Goal: Task Accomplishment & Management: Complete application form

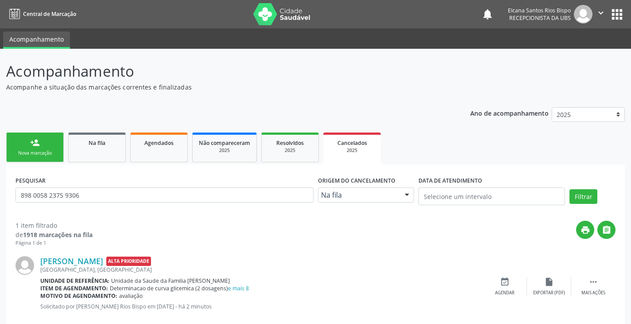
click at [30, 143] on link "person_add Nova marcação" at bounding box center [35, 147] width 58 height 30
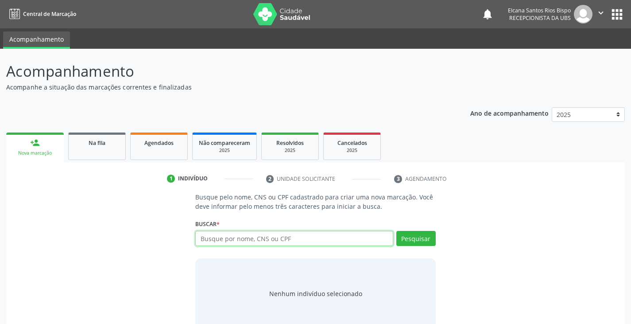
click at [244, 238] on input "text" at bounding box center [294, 238] width 198 height 15
type input "708606054924286"
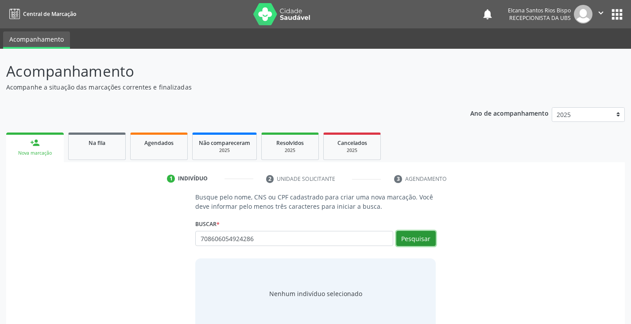
click at [424, 237] on button "Pesquisar" at bounding box center [415, 238] width 39 height 15
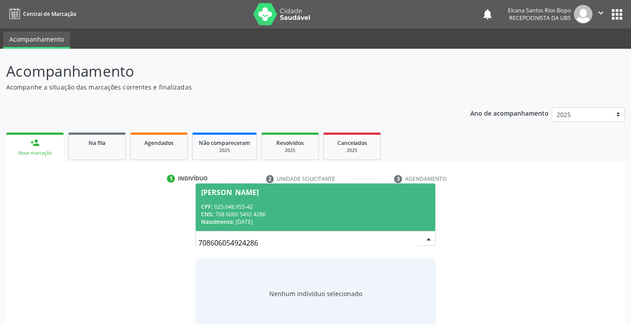
click at [265, 214] on div "CNS: 708 6060 5492 4286" at bounding box center [315, 214] width 229 height 8
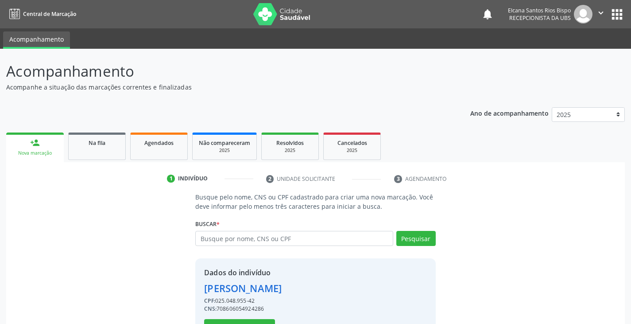
scroll to position [31, 0]
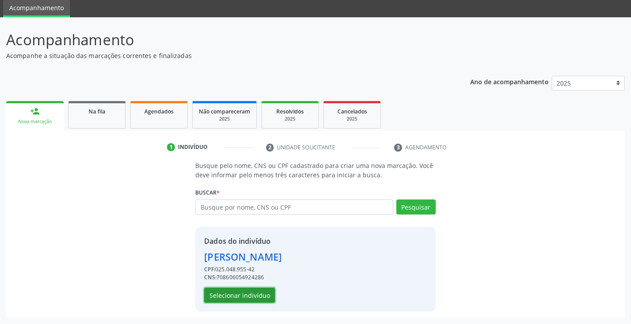
click at [244, 299] on button "Selecionar indivíduo" at bounding box center [239, 294] width 71 height 15
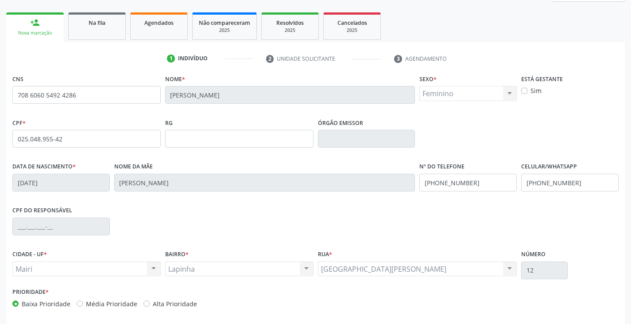
scroll to position [156, 0]
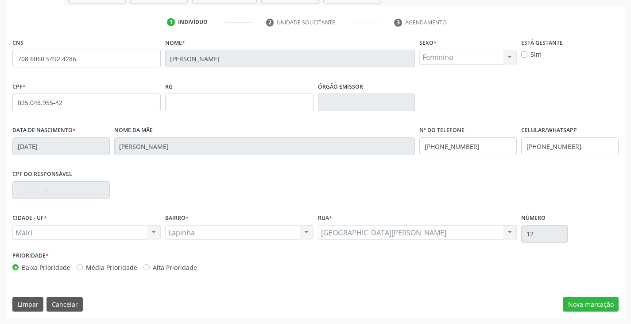
click at [158, 269] on label "Alta Prioridade" at bounding box center [175, 267] width 44 height 9
click at [150, 269] on input "Alta Prioridade" at bounding box center [147, 267] width 6 height 8
radio input "true"
click at [577, 312] on div "CNS 708 6060 5492 4286 Nome * [PERSON_NAME] * Feminino Masculino Feminino Nenhu…" at bounding box center [315, 177] width 619 height 282
click at [574, 303] on button "Nova marcação" at bounding box center [591, 304] width 56 height 15
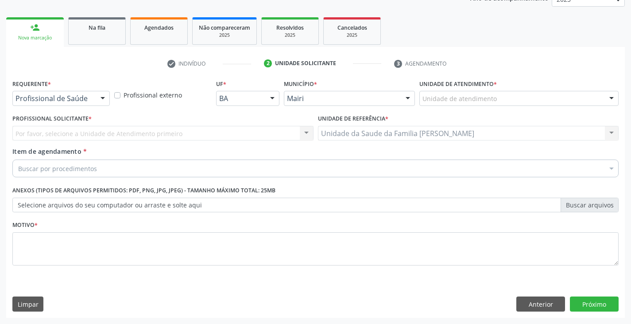
scroll to position [115, 0]
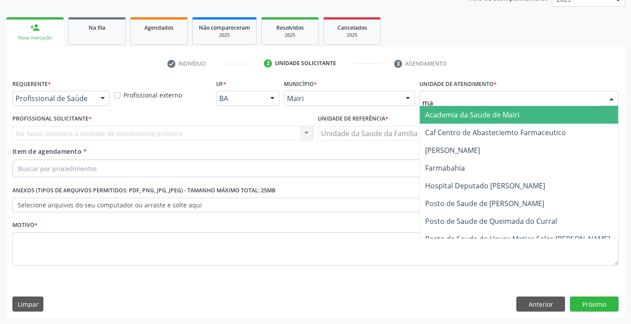
type input "mar"
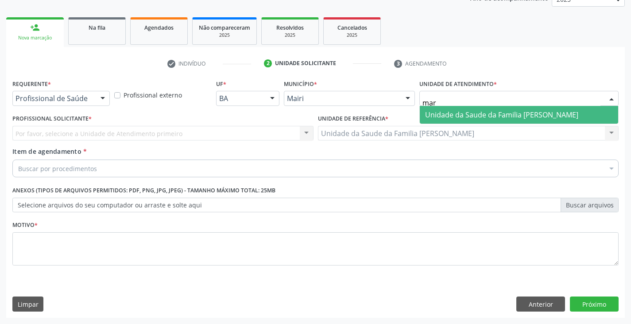
click at [446, 113] on span "Unidade da Saude da Familia [PERSON_NAME]" at bounding box center [501, 115] width 153 height 10
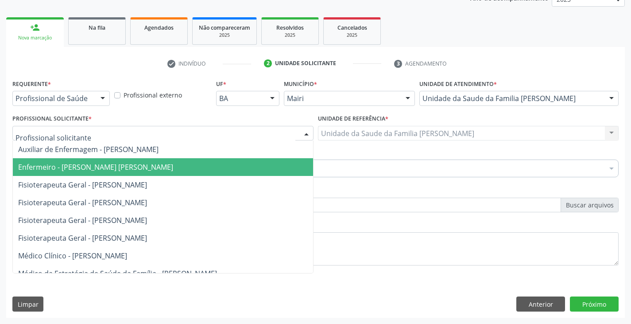
click at [82, 167] on span "Enfermeiro - [PERSON_NAME] [PERSON_NAME]" at bounding box center [95, 167] width 155 height 10
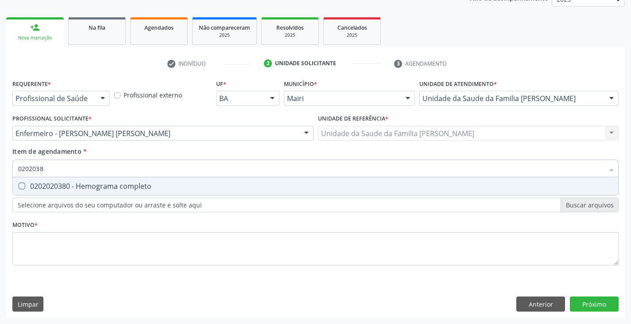
type input "02020380"
click at [87, 185] on div "0202020380 - Hemograma completo" at bounding box center [315, 185] width 595 height 7
checkbox completo "true"
type input "020203"
checkbox completo "false"
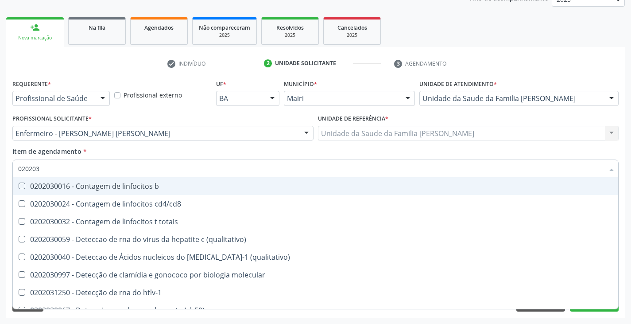
type input "02020"
checkbox completo "false"
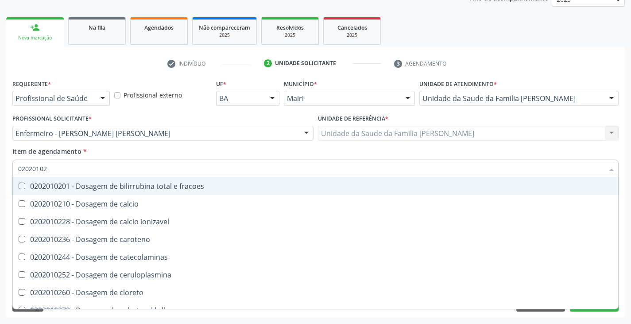
type input "020201029"
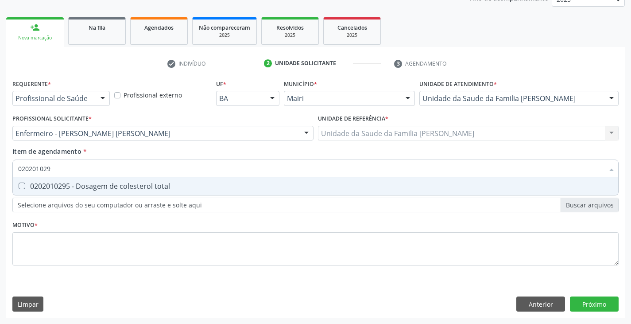
click at [87, 185] on div "0202010295 - Dosagem de colesterol total" at bounding box center [315, 185] width 595 height 7
checkbox total "true"
type input "02020102"
checkbox total "false"
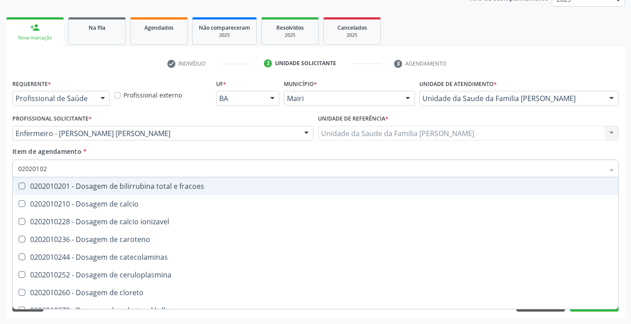
type input "020201028"
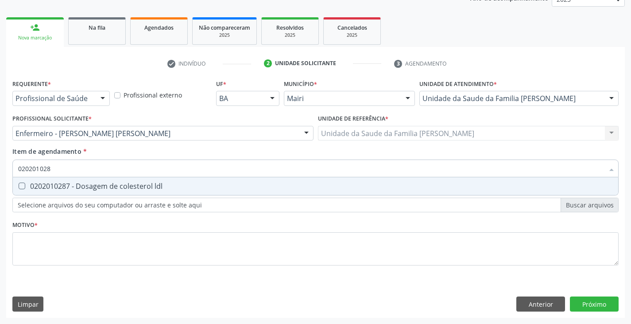
click at [87, 185] on div "0202010287 - Dosagem de colesterol ldl" at bounding box center [315, 185] width 595 height 7
checkbox ldl "true"
type input "02020102"
checkbox ldl "false"
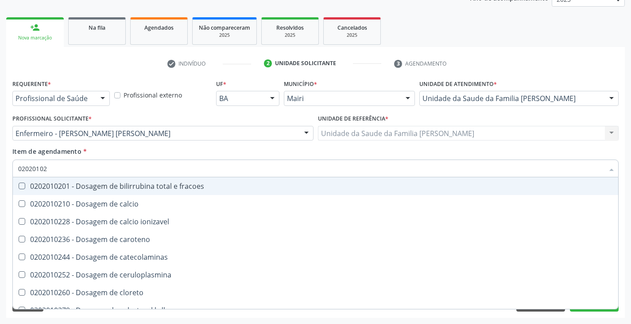
type input "020201027"
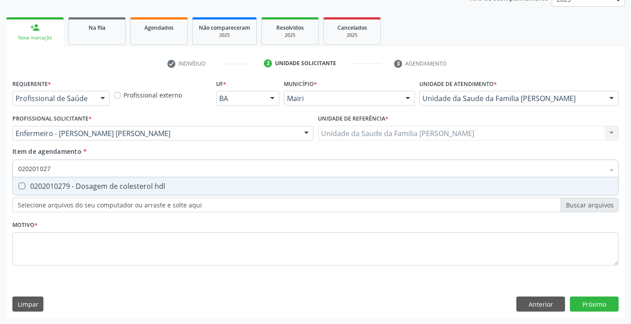
click at [87, 185] on div "0202010279 - Dosagem de colesterol hdl" at bounding box center [315, 185] width 595 height 7
checkbox hdl "true"
type input "02020102"
checkbox hdl "false"
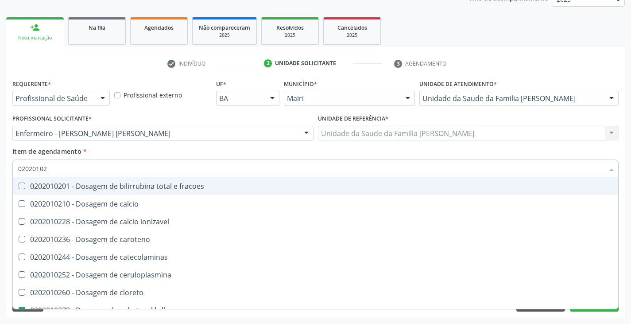
type input "0202010"
checkbox hdl "false"
checkbox ldl "false"
checkbox total "false"
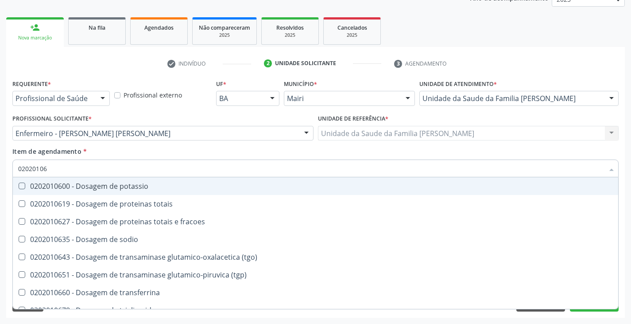
type input "020201067"
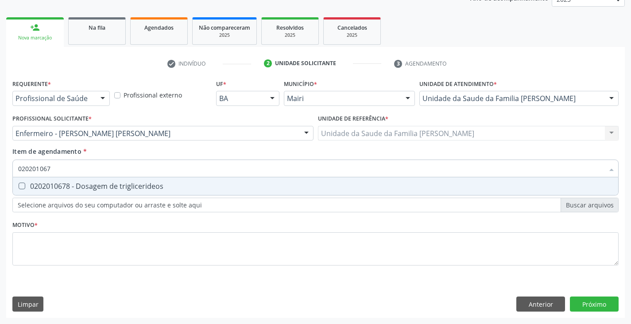
click at [87, 185] on div "0202010678 - Dosagem de triglicerideos" at bounding box center [315, 185] width 595 height 7
checkbox triglicerideos "true"
type input "02020106"
checkbox triglicerideos "false"
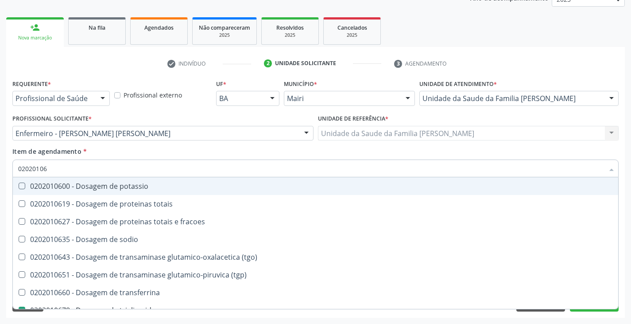
type input "020201069"
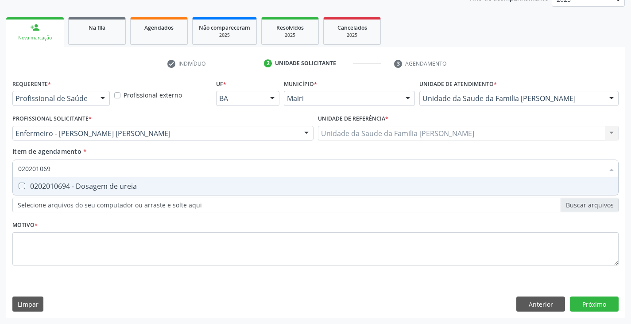
click at [87, 185] on div "0202010694 - Dosagem de ureia" at bounding box center [315, 185] width 595 height 7
checkbox ureia "true"
type input "02020106"
checkbox ureia "false"
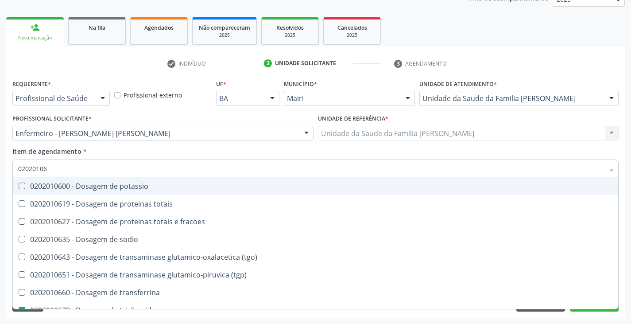
type input "0202010"
checkbox triglicerideos "false"
checkbox ureia "false"
type input "020201031"
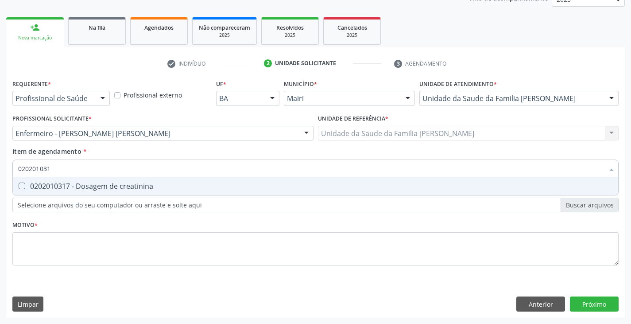
click at [87, 185] on div "0202010317 - Dosagem de creatinina" at bounding box center [315, 185] width 595 height 7
checkbox creatinina "true"
type input "02020103"
checkbox creatinina "false"
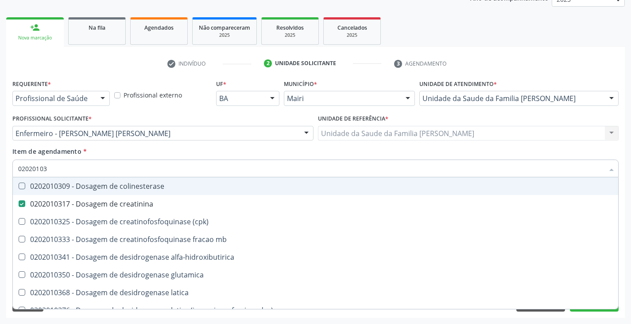
type input "0202010"
checkbox creatinina "false"
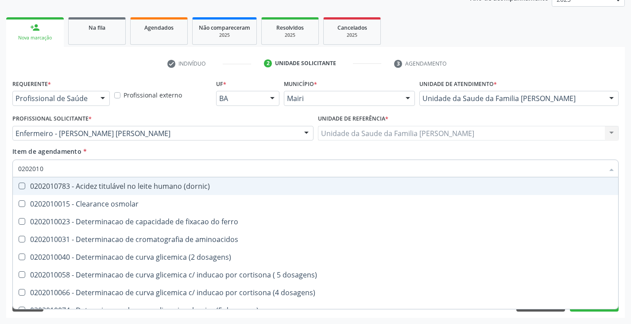
type input "02020102"
checkbox dosagens\) "true"
checkbox osmolaridade "true"
checkbox ivy "true"
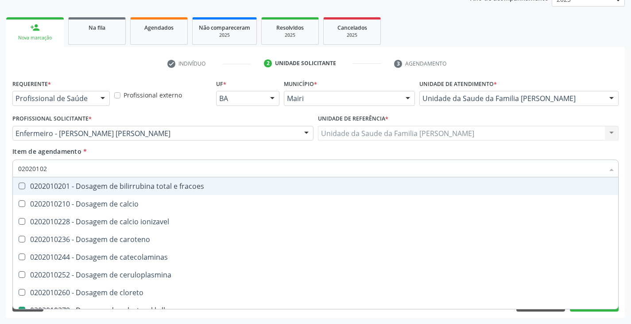
click at [87, 185] on div "0202010201 - Dosagem de bilirrubina total e fracoes" at bounding box center [315, 185] width 595 height 7
checkbox fracoes "false"
type input "0202010"
checkbox hdl "false"
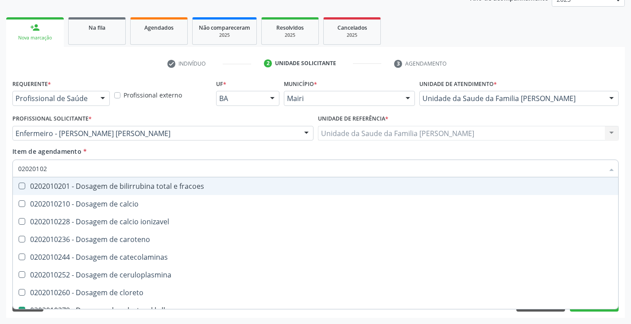
checkbox ldl "false"
checkbox total "false"
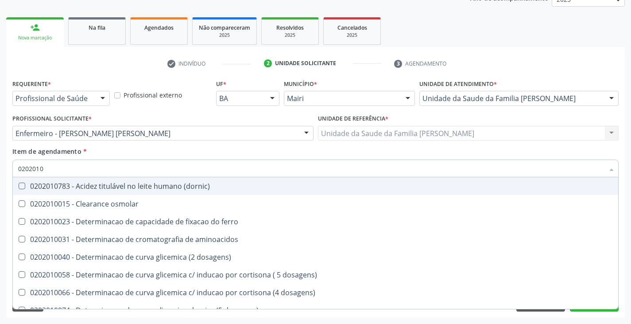
type input "020201"
checkbox hdl "false"
checkbox ldl "false"
checkbox total "false"
checkbox creatinina "false"
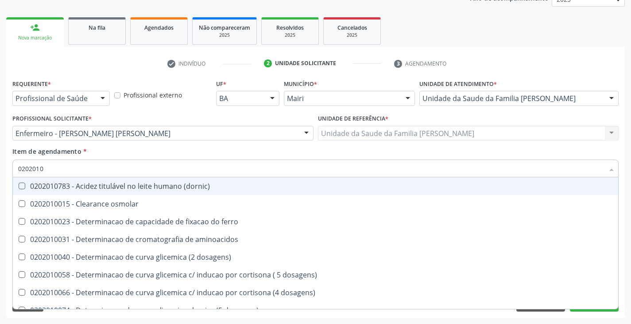
checkbox alfa-hidroxibutirica "true"
checkbox glutamica "true"
checkbox latica "true"
checkbox ferritina "true"
checkbox triglicerideos "false"
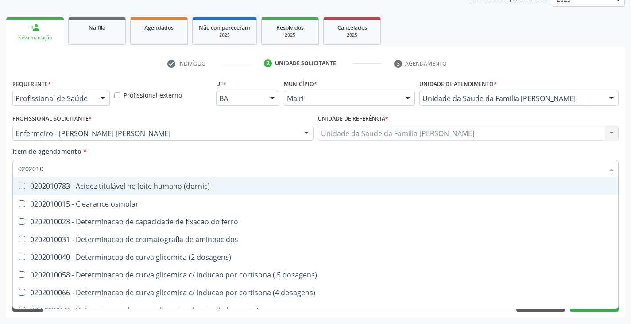
checkbox ureia "false"
type input "0202010"
checkbox fracoes "true"
checkbox calcio "true"
checkbox ionizavel "true"
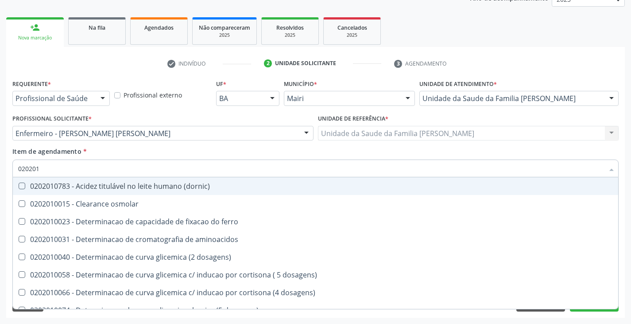
checkbox catecolaminas "true"
checkbox hdl "false"
checkbox ldl "false"
checkbox total "false"
checkbox creatinina "false"
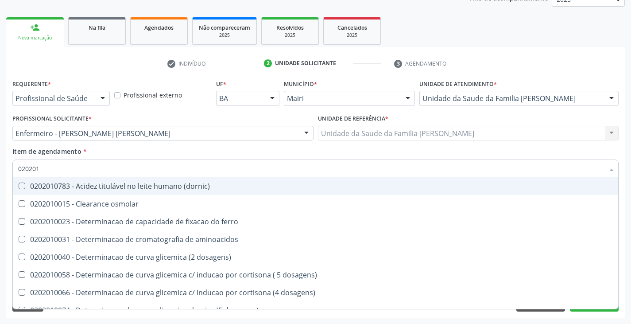
checkbox piruvato "true"
checkbox potassio "true"
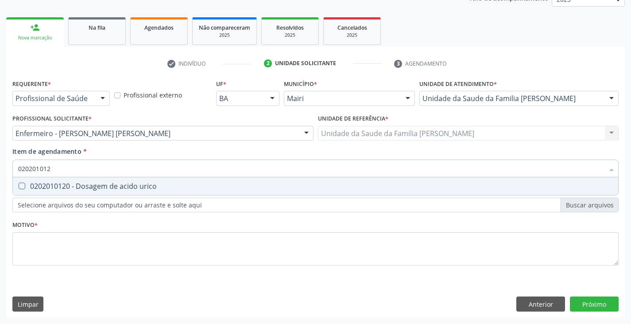
type input "0202010120"
click at [87, 185] on div "0202010120 - Dosagem de acido urico" at bounding box center [315, 185] width 595 height 7
checkbox urico "true"
type input "02020101"
checkbox urico "false"
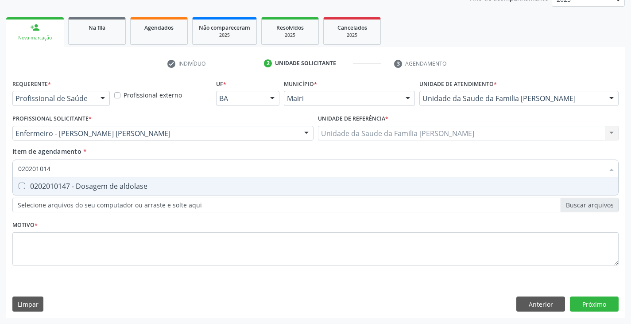
type input "0202010147"
click at [87, 185] on div "0202010147 - Dosagem de aldolase" at bounding box center [315, 185] width 595 height 7
checkbox aldolase "true"
type input "02020101"
checkbox aldolase "false"
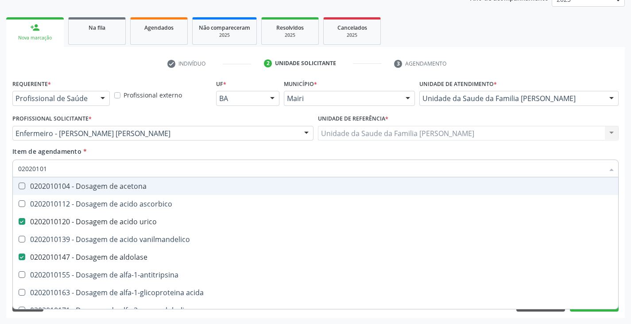
type input "0202010"
checkbox urico "false"
checkbox aldolase "false"
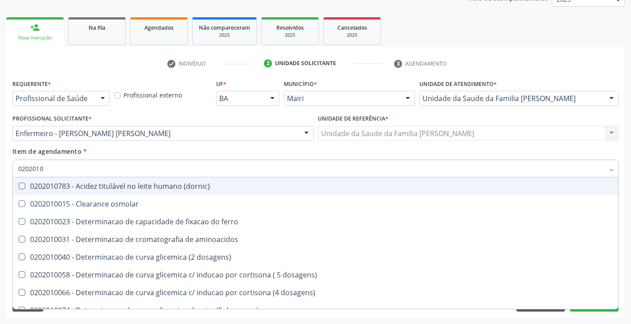
type input "02020101"
checkbox ferro "true"
checkbox dosagens\) "true"
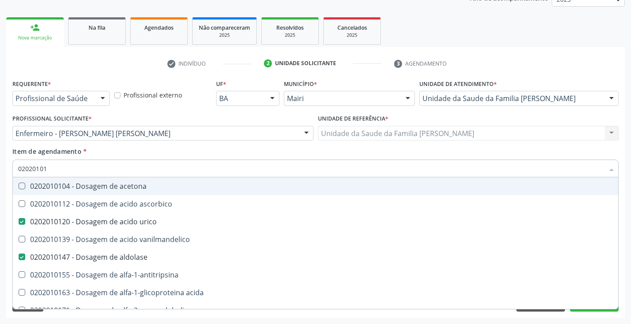
type input "0202010"
checkbox urico "false"
checkbox aldolase "false"
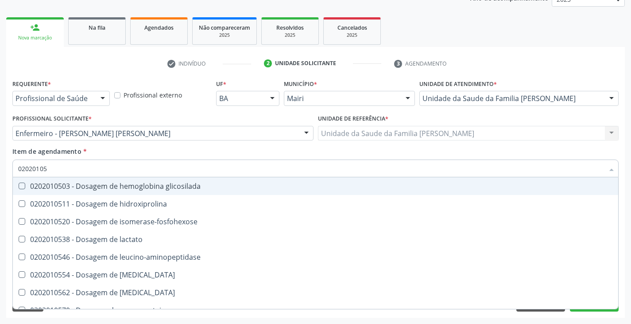
type input "020201050"
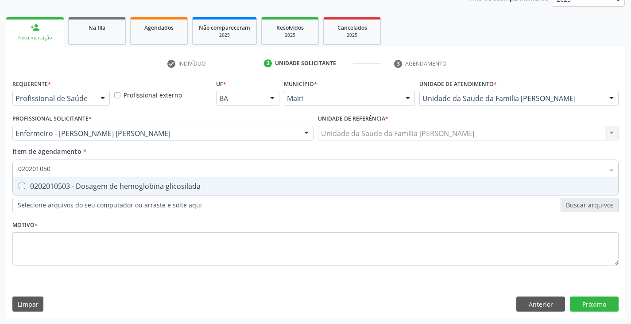
click at [87, 185] on div "0202010503 - Dosagem de hemoglobina glicosilada" at bounding box center [315, 185] width 595 height 7
checkbox glicosilada "true"
type input "0202010"
checkbox glicosilada "false"
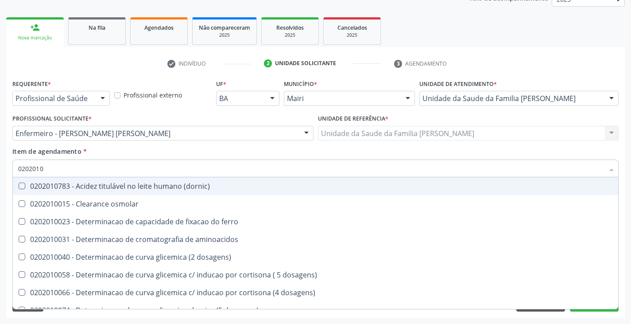
type input "02020106"
checkbox dosagens\) "true"
checkbox ivy "true"
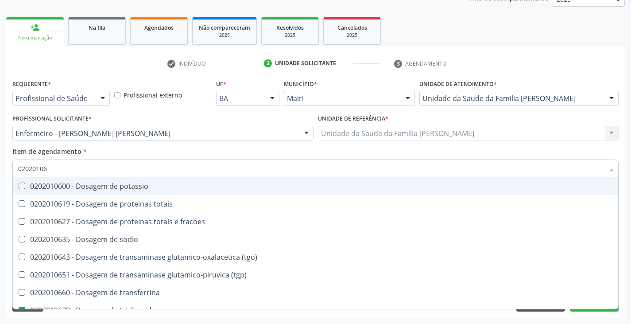
type input "020201063"
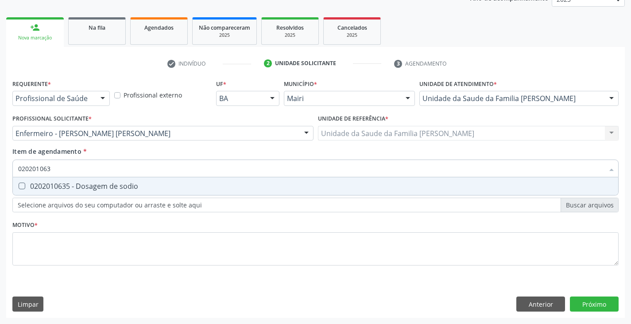
click at [86, 186] on div "0202010635 - Dosagem de sodio" at bounding box center [315, 185] width 595 height 7
checkbox sodio "true"
type input "02020106"
checkbox sodio "false"
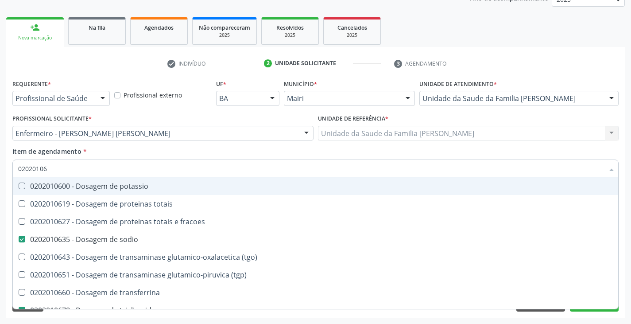
type input "020201069"
checkbox potassio "true"
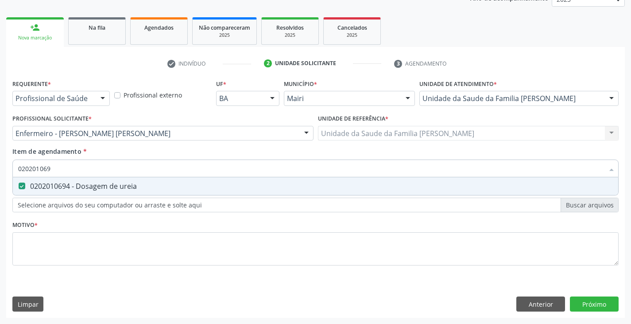
type input "02020106"
checkbox ureia "false"
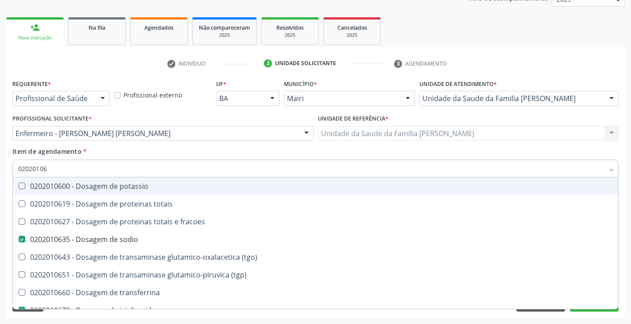
type input "020201060"
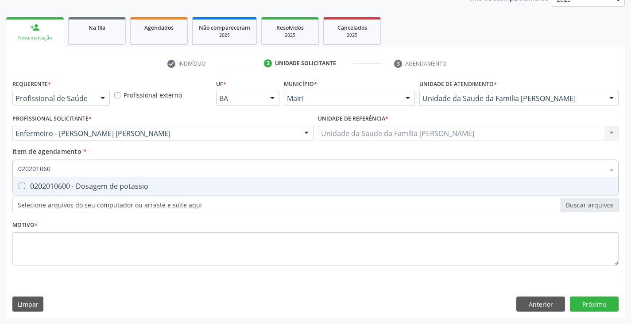
click at [86, 186] on div "0202010600 - Dosagem de potassio" at bounding box center [315, 185] width 595 height 7
checkbox potassio "true"
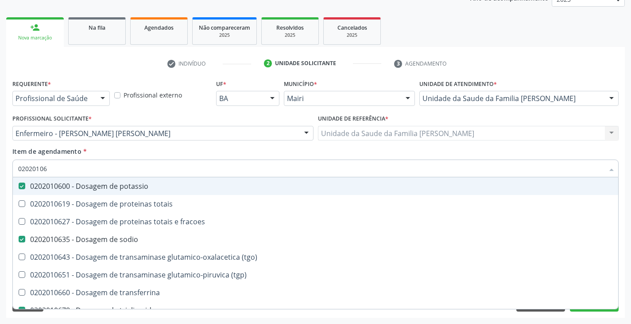
type input "020201064"
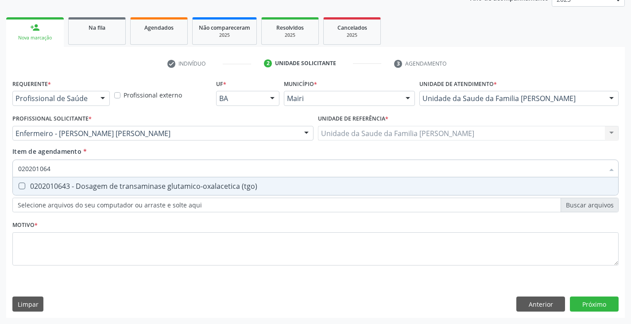
click at [86, 186] on div "0202010643 - Dosagem de transaminase glutamico-oxalacetica (tgo)" at bounding box center [315, 185] width 595 height 7
checkbox \(tgo\) "true"
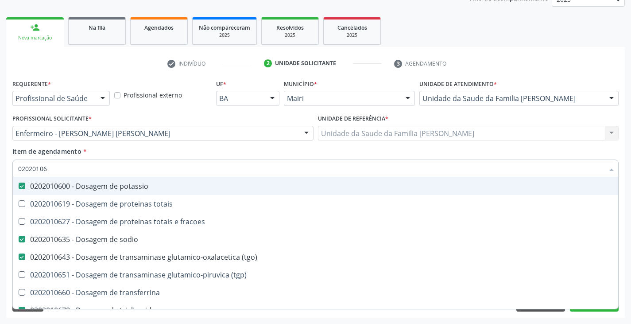
type input "020201065"
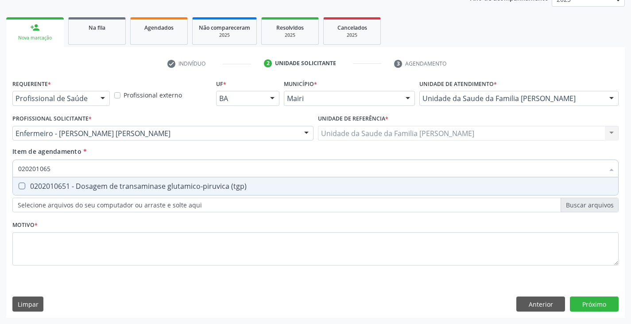
click at [86, 186] on div "0202010651 - Dosagem de transaminase glutamico-piruvica (tgp)" at bounding box center [315, 185] width 595 height 7
checkbox \(tgp\) "true"
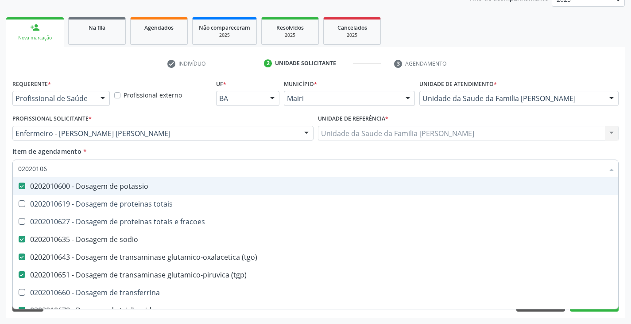
type input "0202010"
checkbox potassio "false"
checkbox sodio "false"
checkbox \(tgo\) "false"
checkbox \(tgp\) "false"
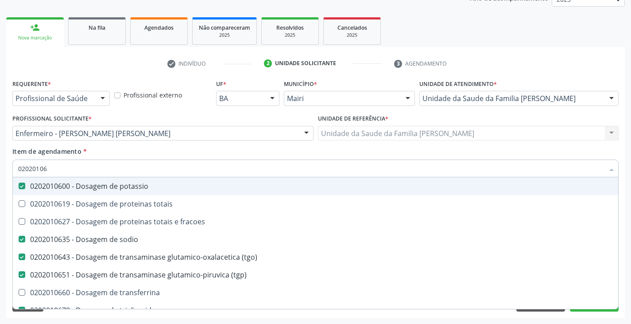
checkbox triglicerideos "false"
checkbox ureia "false"
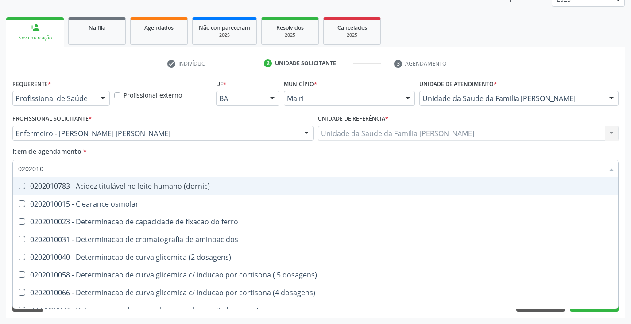
type input "020201"
checkbox urico "false"
checkbox aldolase "false"
checkbox alfa-2-macroglobulina "true"
checkbox amonia "true"
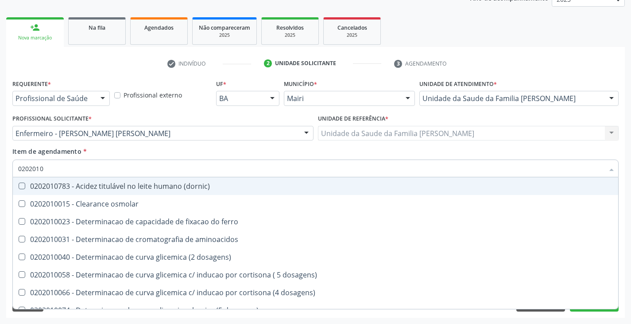
checkbox hdl "false"
checkbox ldl "false"
checkbox total "false"
checkbox creatinina "false"
checkbox alfa-hidroxibutirica "true"
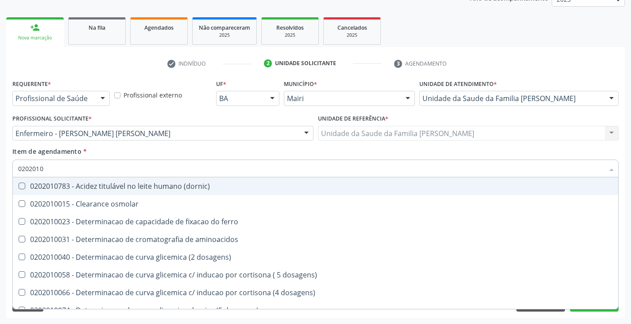
checkbox glutamica "true"
checkbox latica "true"
checkbox ferritina "true"
checkbox glicosilada "false"
checkbox porfirinas "true"
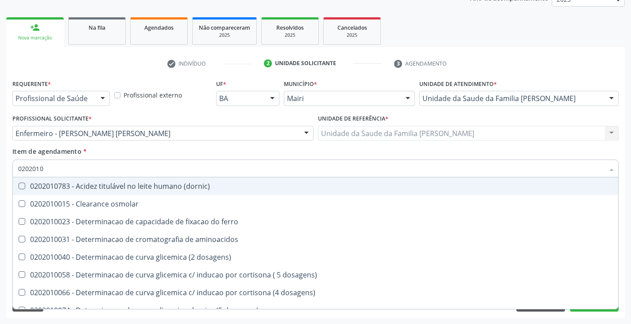
checkbox potassio "false"
checkbox sodio "false"
checkbox \(tgo\) "false"
checkbox \(tgp\) "false"
checkbox triglicerideos "false"
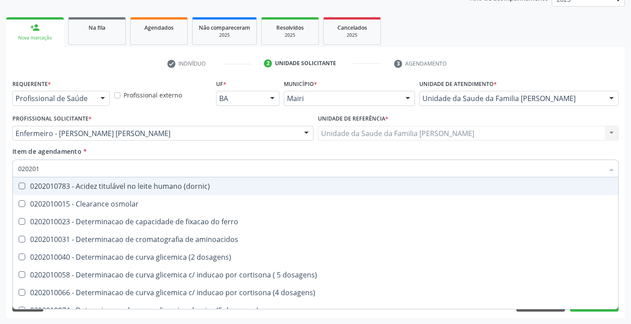
checkbox proteinas "true"
checkbox \) "true"
checkbox d-xilose "true"
type input "02020"
checkbox urico "false"
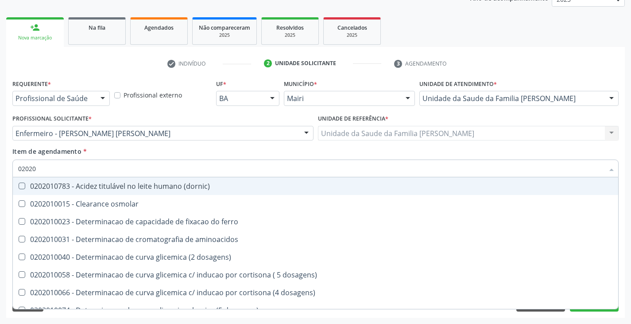
checkbox aldolase "false"
checkbox hdl "false"
checkbox ldl "false"
checkbox total "false"
checkbox creatinina "false"
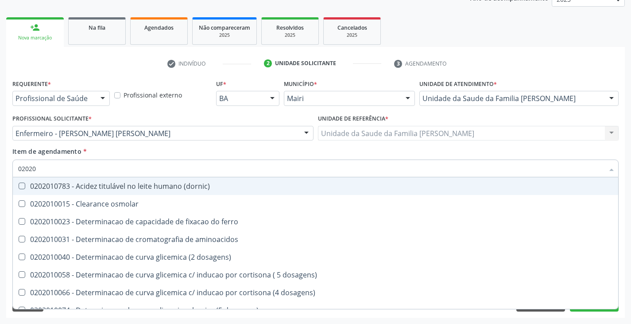
checkbox glicosilada "false"
checkbox potassio "false"
checkbox sodio "false"
checkbox \(tgo\) "false"
checkbox \(tgp\) "false"
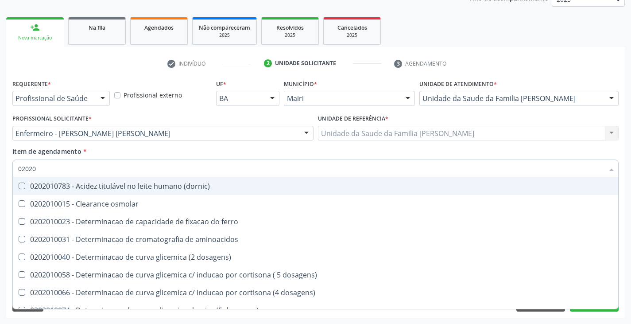
checkbox triglicerideos "false"
checkbox orais "true"
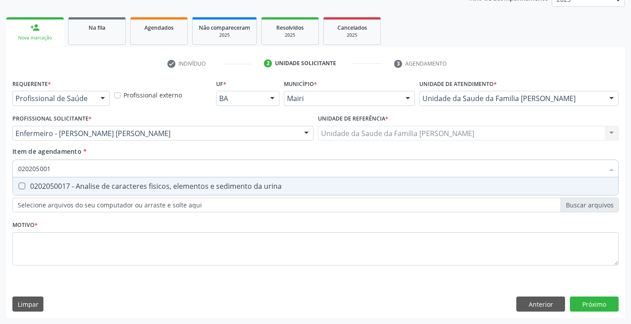
type input "0202050017"
click at [86, 186] on div "0202050017 - Analise de caracteres fisicos, elementos e sedimento da urina" at bounding box center [315, 185] width 595 height 7
checkbox urina "true"
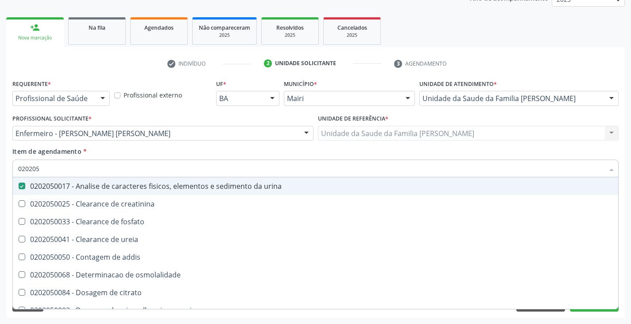
type input "02020"
checkbox urina "false"
checkbox ureia "true"
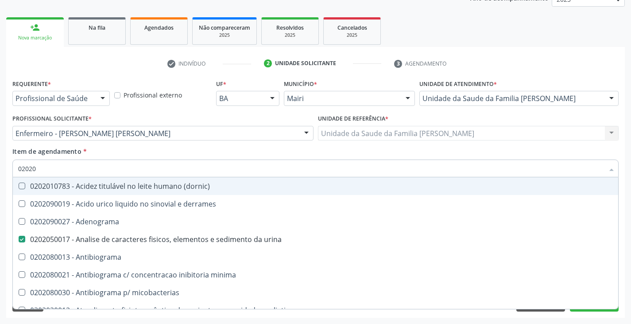
type input "020204"
checkbox urina "false"
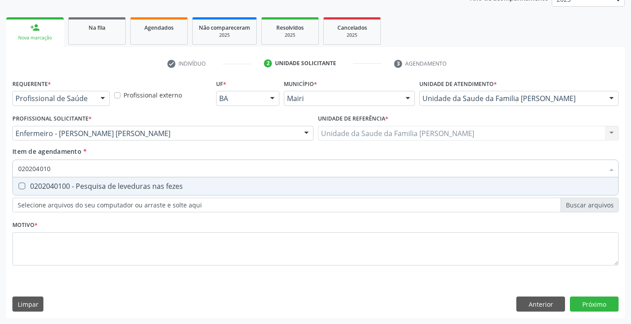
type input "0202040100"
click at [86, 186] on div "0202040100 - Pesquisa de leveduras nas fezes" at bounding box center [315, 185] width 595 height 7
checkbox fezes "true"
type input "02020401"
checkbox fezes "false"
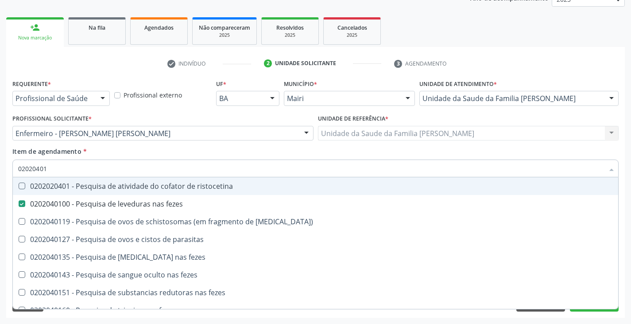
type input "0202040"
checkbox fezes "false"
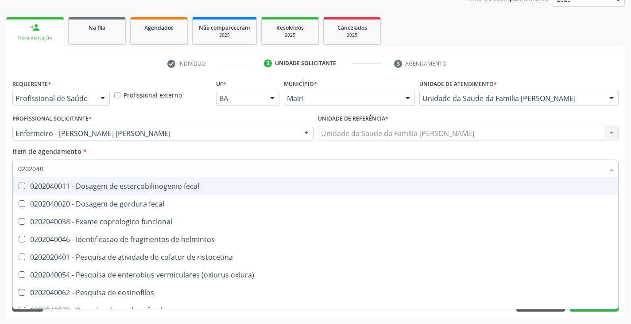
type input "020204"
checkbox fezes "false"
checkbox fezes "true"
type input "02020"
checkbox helmintos "true"
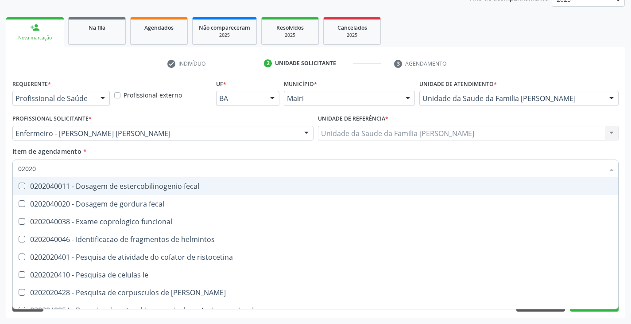
checkbox fezes "false"
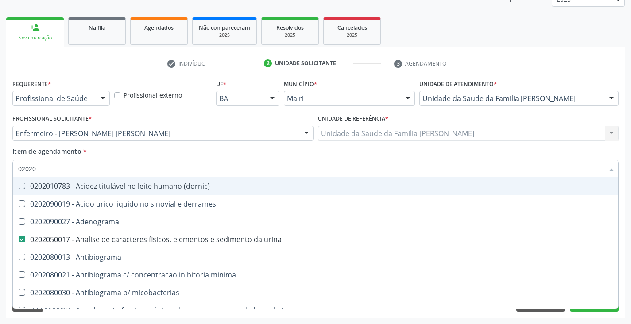
type input "0202"
checkbox urico "false"
checkbox aldolase "false"
checkbox aminoglicosideos "true"
checkbox iga "true"
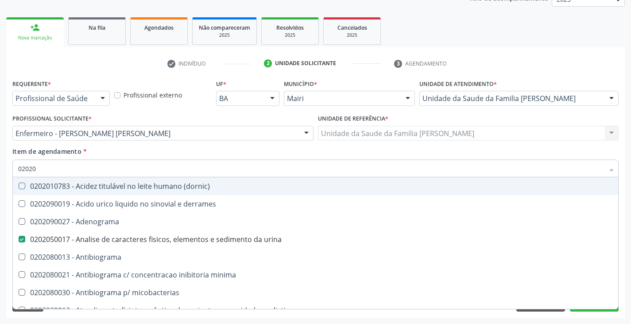
checkbox hdl "false"
checkbox ldl "false"
checkbox total "false"
checkbox creatinina "false"
checkbox latica "true"
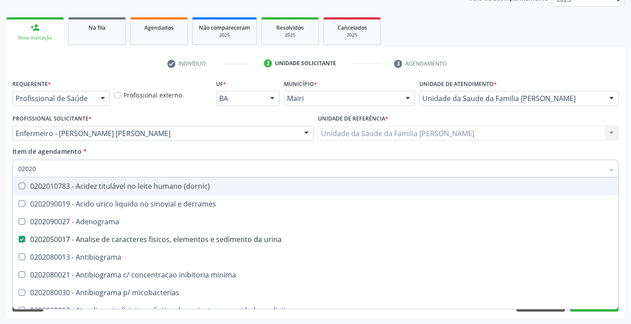
checkbox fracionadas\) "true"
checkbox digitoxina\) "true"
checkbox estrona "true"
checkbox glicosilada "false"
checkbox magnesio "true"
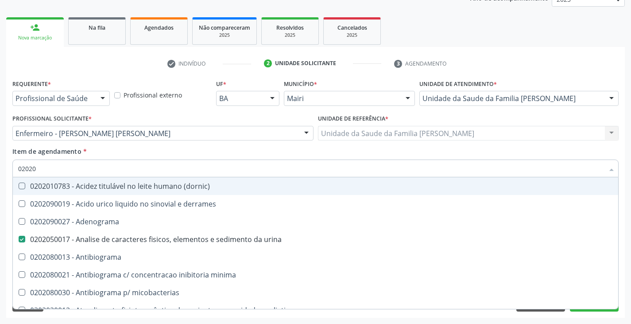
checkbox potassio "false"
checkbox sodio "false"
checkbox livre "true"
checkbox \(tgo\) "false"
checkbox \(tgp\) "false"
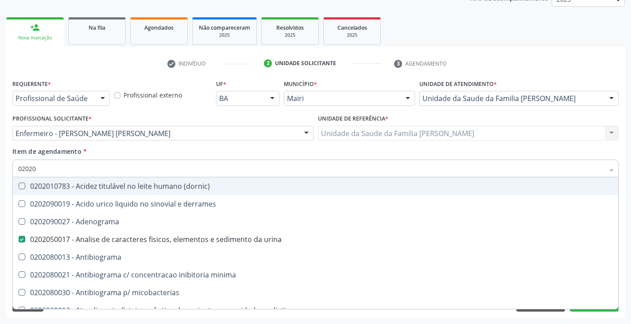
checkbox triglicerideos "false"
checkbox troponina "true"
checkbox ureia "false"
checkbox amniotico "true"
checkbox Esplenograma "true"
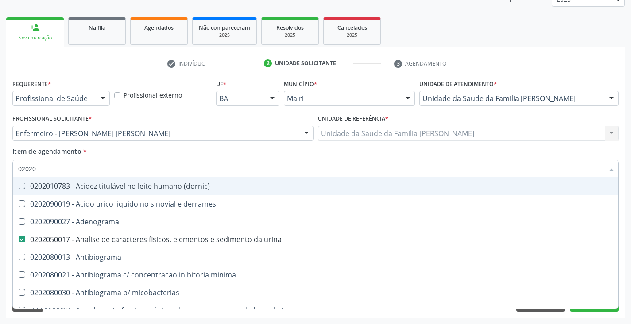
checkbox celulas "true"
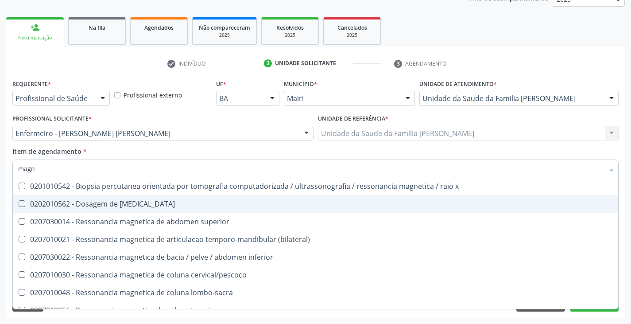
click at [91, 209] on span "0202010562 - Dosagem de [MEDICAL_DATA]" at bounding box center [315, 204] width 605 height 18
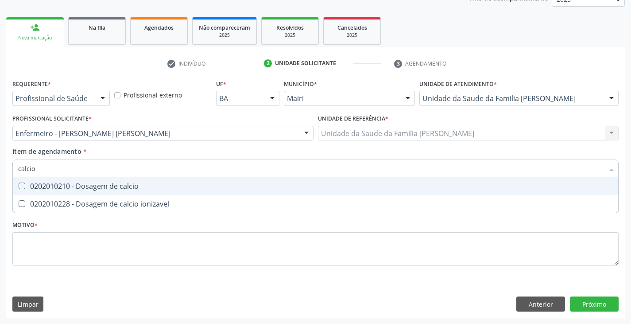
click at [105, 183] on div "0202010210 - Dosagem de calcio" at bounding box center [315, 185] width 595 height 7
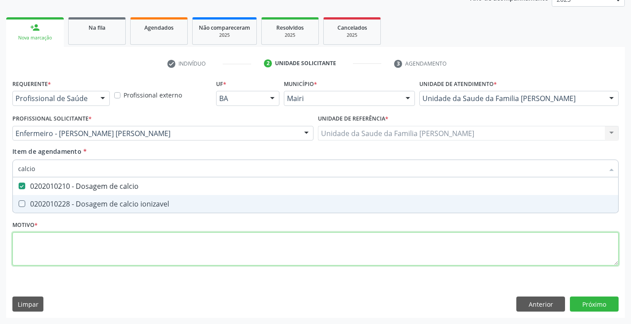
click at [133, 248] on div "Requerente * Profissional de Saúde Profissional de Saúde Paciente Nenhum result…" at bounding box center [315, 177] width 606 height 201
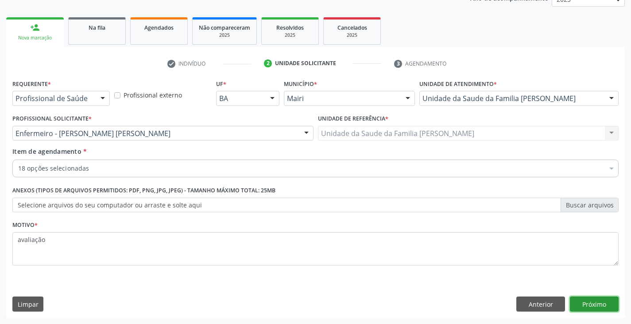
click at [602, 298] on button "Próximo" at bounding box center [594, 303] width 49 height 15
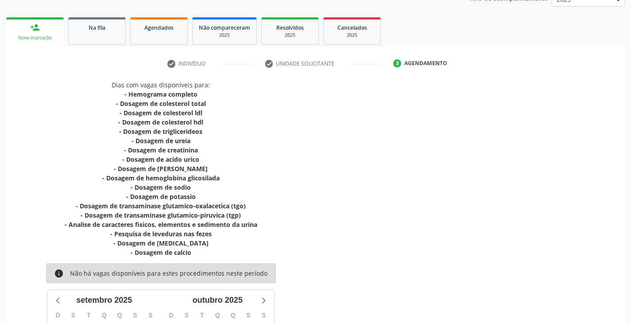
scroll to position [246, 0]
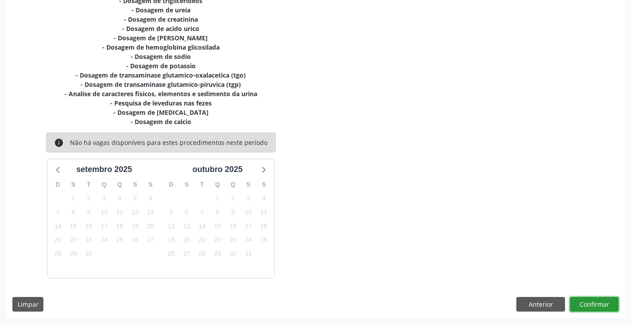
click at [602, 303] on button "Confirmar" at bounding box center [594, 304] width 49 height 15
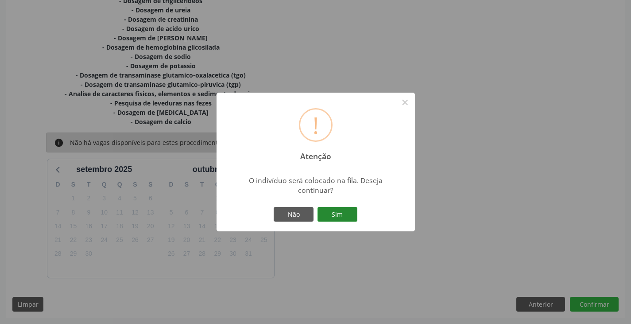
click at [334, 214] on button "Sim" at bounding box center [338, 214] width 40 height 15
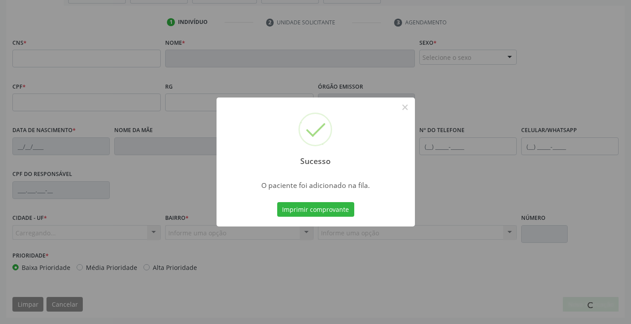
scroll to position [156, 0]
click at [334, 214] on button "Imprimir comprovante" at bounding box center [315, 209] width 77 height 15
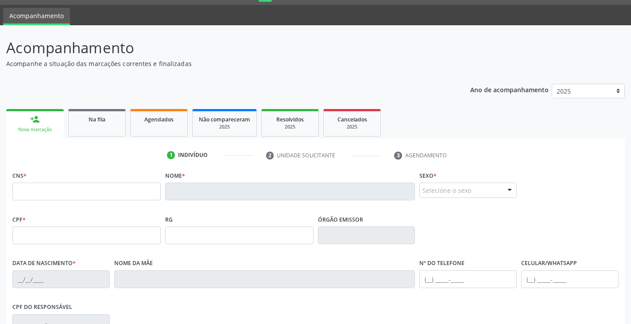
scroll to position [0, 0]
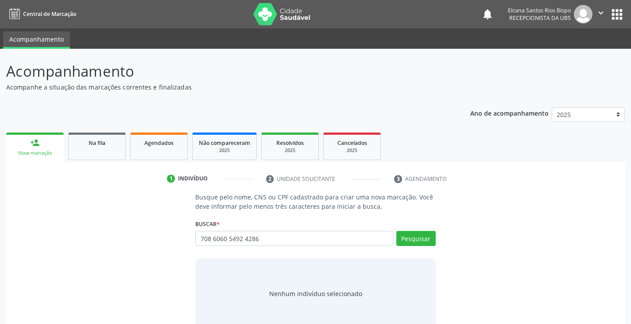
type input "708 6060 5492 4286"
click at [410, 234] on button "Pesquisar" at bounding box center [415, 238] width 39 height 15
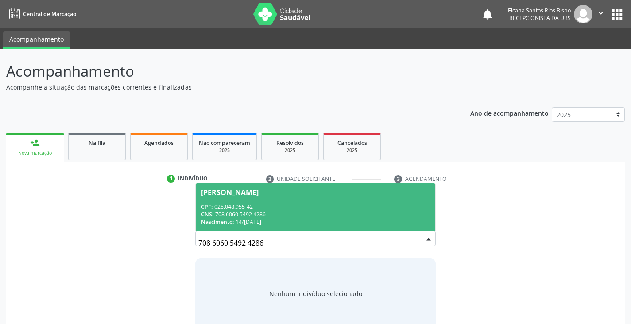
scroll to position [18, 0]
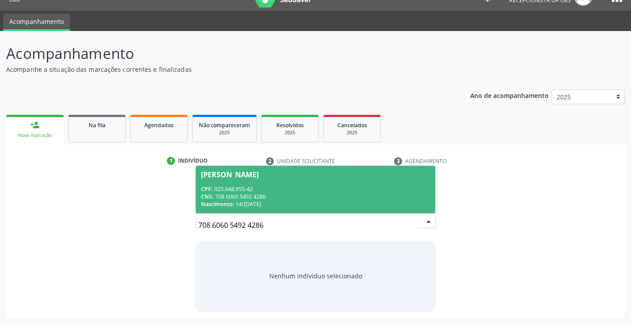
click at [241, 194] on div "CNS: 708 6060 5492 4286" at bounding box center [315, 197] width 229 height 8
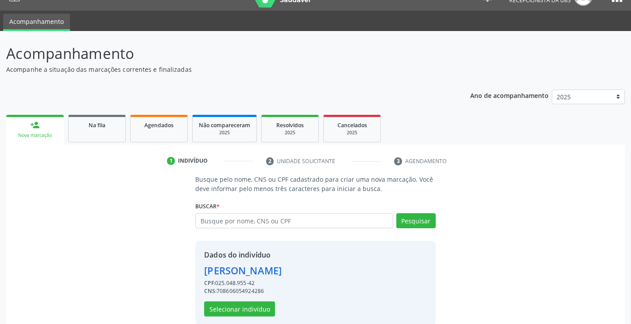
scroll to position [31, 0]
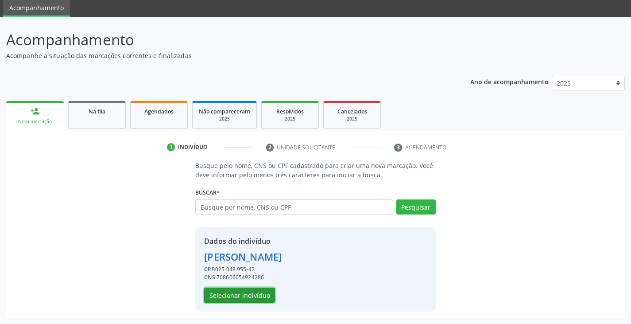
click at [246, 294] on button "Selecionar indivíduo" at bounding box center [239, 294] width 71 height 15
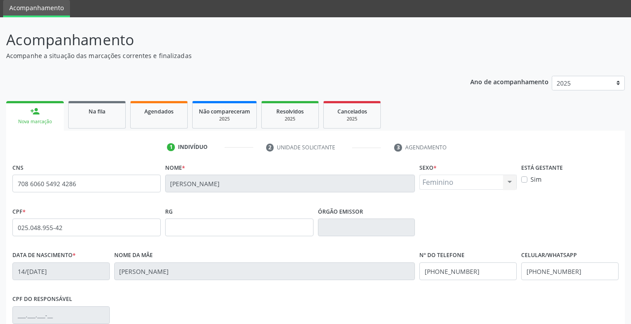
scroll to position [120, 0]
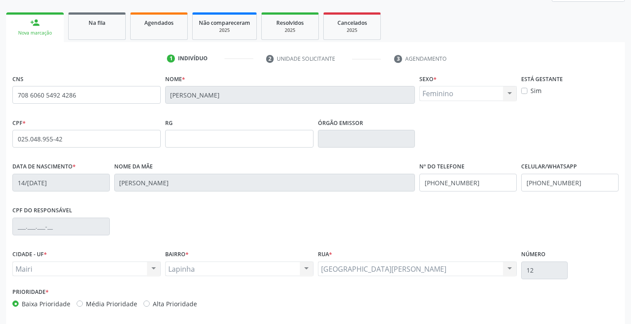
click at [175, 303] on label "Alta Prioridade" at bounding box center [175, 303] width 44 height 9
click at [150, 303] on input "Alta Prioridade" at bounding box center [147, 303] width 6 height 8
radio input "true"
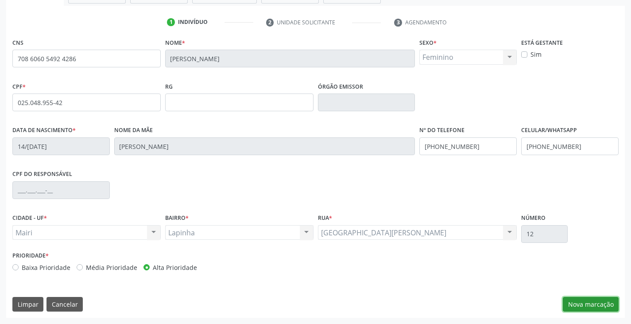
click at [595, 307] on button "Nova marcação" at bounding box center [591, 304] width 56 height 15
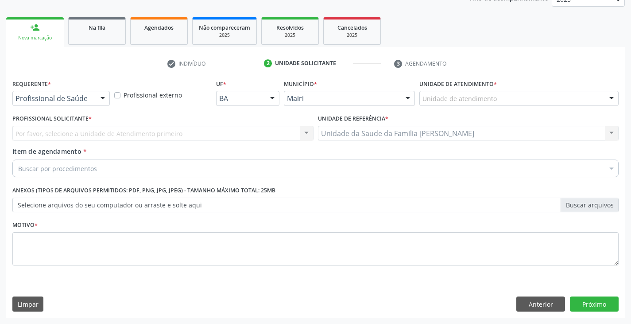
scroll to position [115, 0]
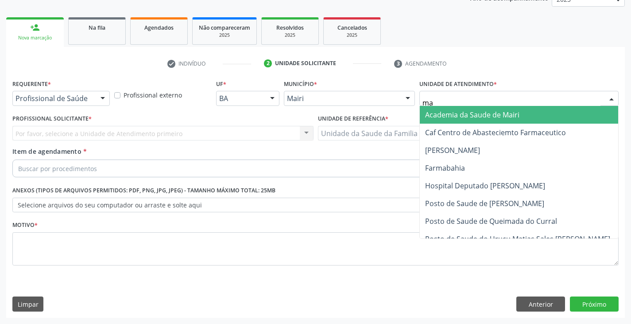
type input "mar"
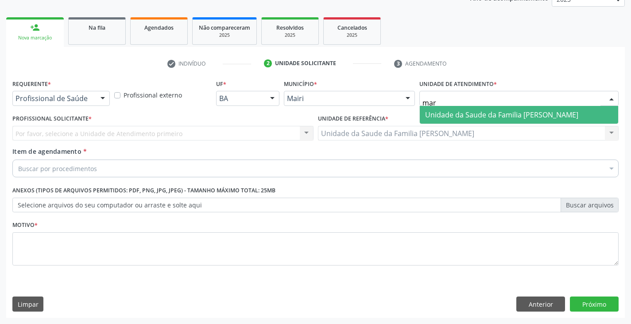
click at [477, 111] on span "Unidade da Saude da Familia [PERSON_NAME]" at bounding box center [501, 115] width 153 height 10
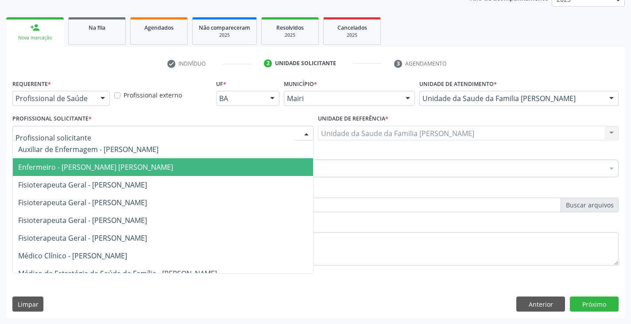
click at [52, 167] on span "Enfermeiro - [PERSON_NAME] [PERSON_NAME]" at bounding box center [95, 167] width 155 height 10
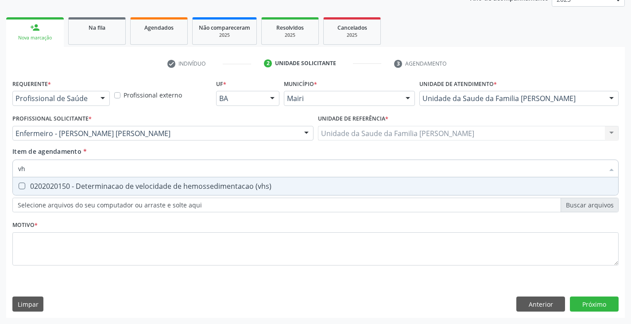
type input "vhs"
click at [53, 184] on div "0202020150 - Determinacao de velocidade de hemossedimentacao (vhs)" at bounding box center [315, 185] width 595 height 7
checkbox \(vhs\) "true"
type input "v"
checkbox \(vhs\) "false"
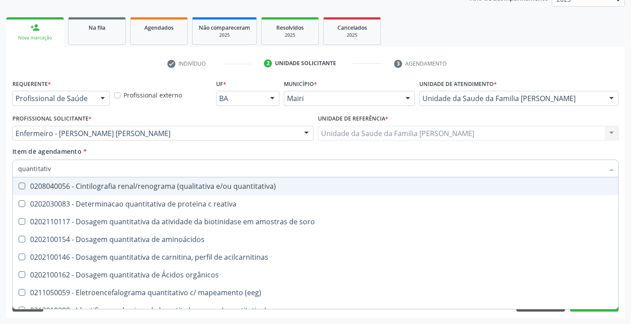
type input "quantitativo"
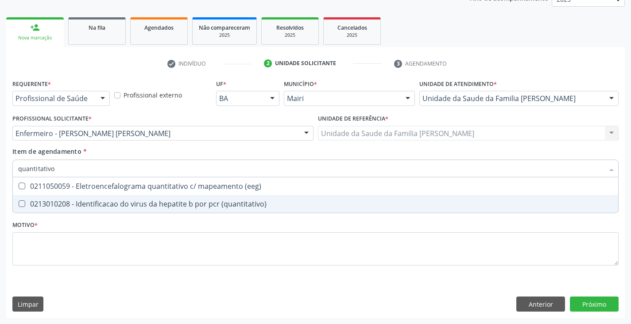
click at [58, 200] on div "0213010208 - Identificacao do virus da hepatite b por pcr (quantitativo)" at bounding box center [315, 203] width 595 height 7
checkbox \(quantitativo\) "true"
type input "quantitativ"
checkbox \(quantitativo\) "false"
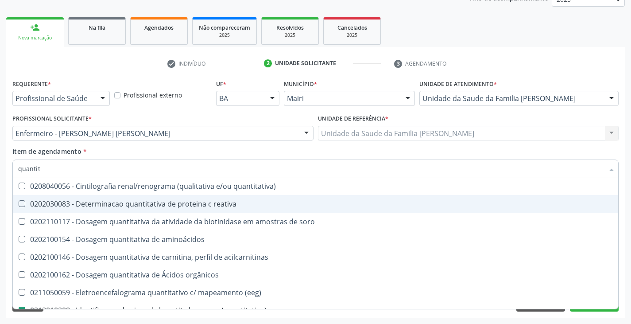
type input "quanti"
checkbox \(quantitativo\) "false"
checkbox quantitativa "true"
type input "q"
checkbox quantitativa "false"
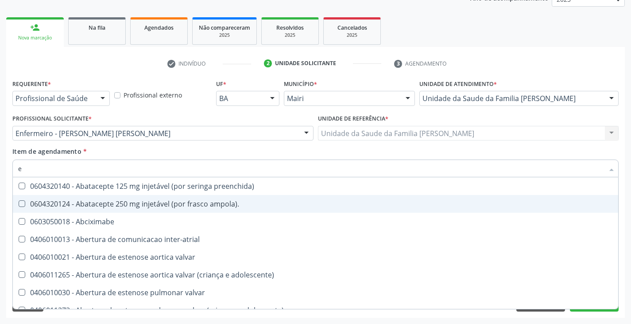
type input "el"
checkbox agua "true"
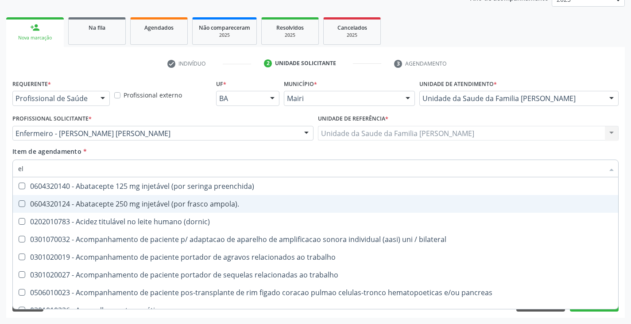
type input "ele"
checkbox \(vhs\) "false"
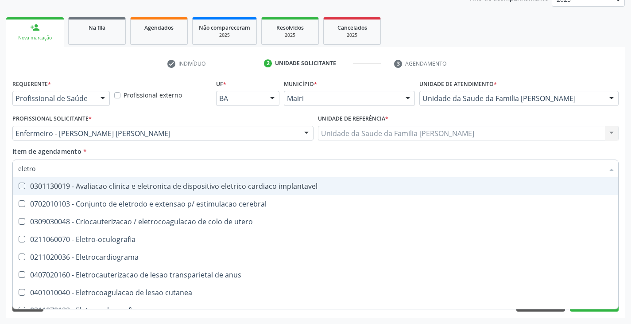
type input "eletrof"
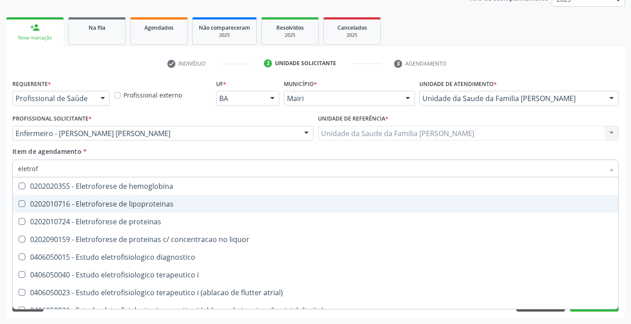
click at [86, 203] on div "0202010716 - Eletroforese de lipoproteinas" at bounding box center [315, 203] width 595 height 7
checkbox lipoproteinas "true"
type input "eletro"
checkbox lipoproteinas "false"
checkbox bacteriana\) "true"
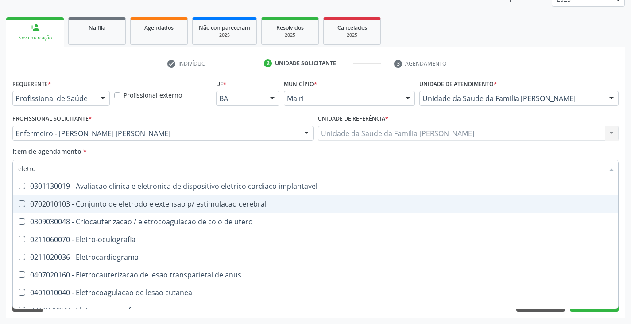
type input "eletr"
checkbox lipoproteinas "false"
checkbox proteinas "true"
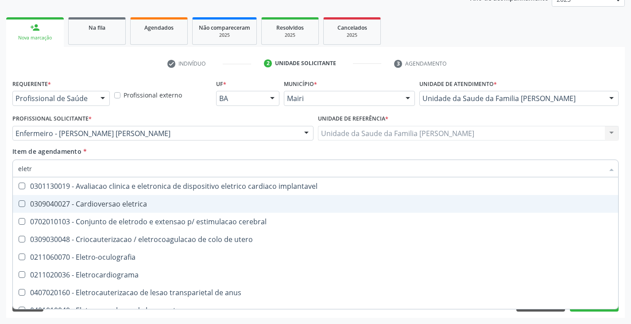
type input "elet"
checkbox lipoproteinas "false"
checkbox \(emg\) "true"
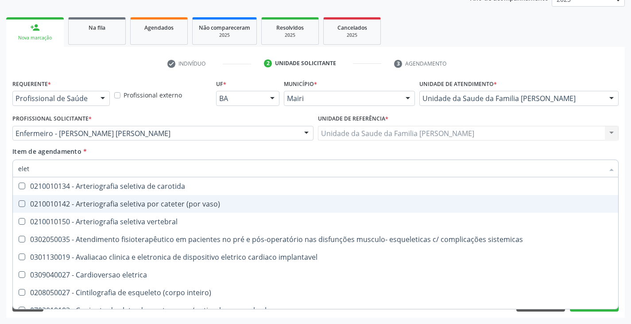
type input "ele"
checkbox lipoproteinas "false"
checkbox atrial\) "true"
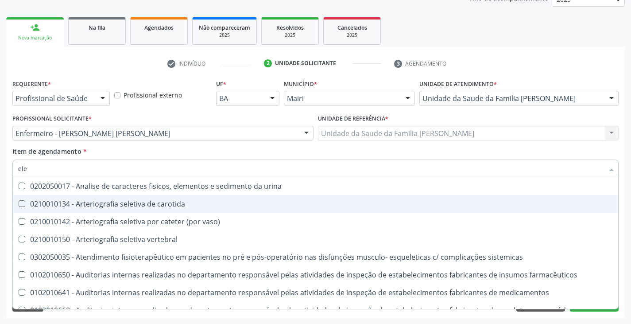
type input "el"
checkbox lipoproteinas "false"
checkbox transumeral "true"
checkbox proximal "true"
type input "e"
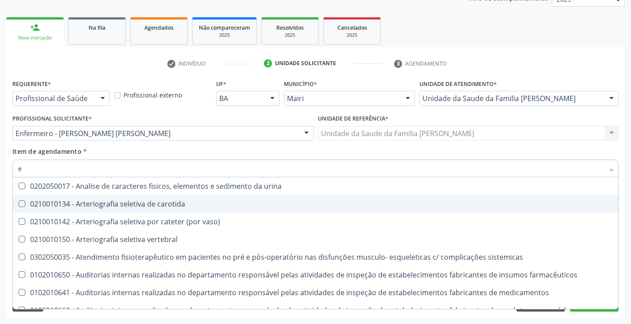
checkbox transumeral "false"
checkbox proximal "false"
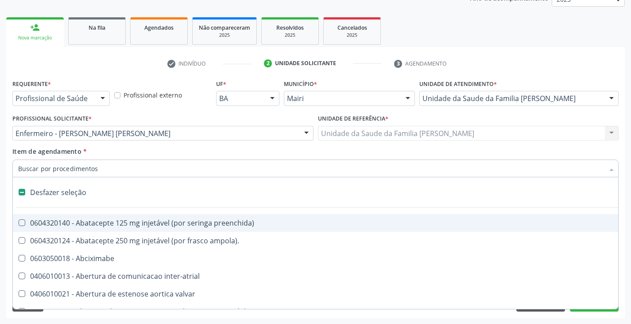
click at [224, 158] on div "Item de agendamento * Desfazer seleção 0604320140 - Abatacepte 125 mg injetável…" at bounding box center [315, 161] width 606 height 28
checkbox ampola\)\ "true"
checkbox Abciximabe "true"
checkbox inter-atrial "true"
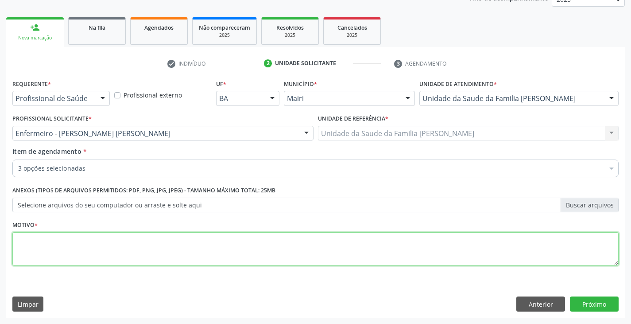
click at [144, 244] on textarea at bounding box center [315, 249] width 606 height 34
type textarea "avaliação"
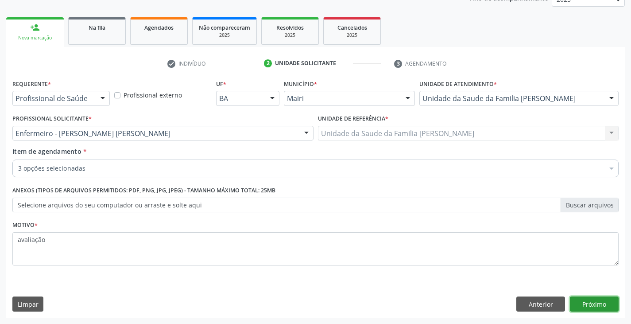
click at [602, 303] on button "Próximo" at bounding box center [594, 303] width 49 height 15
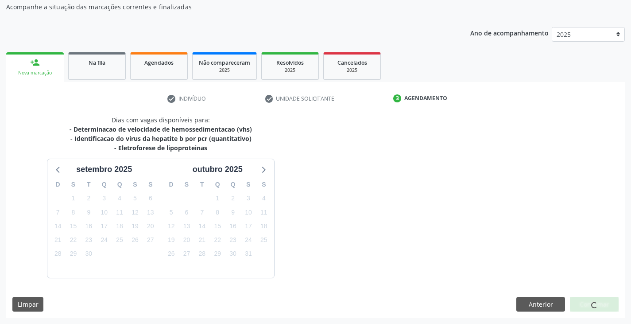
scroll to position [106, 0]
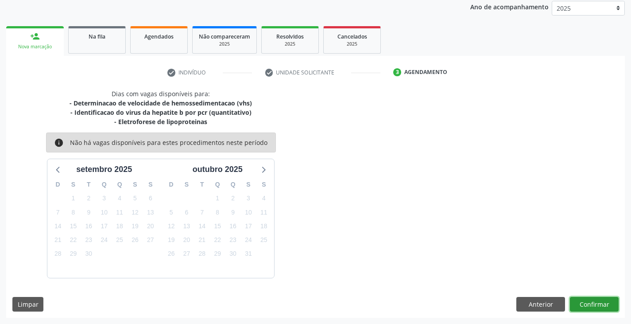
click at [601, 303] on button "Confirmar" at bounding box center [594, 304] width 49 height 15
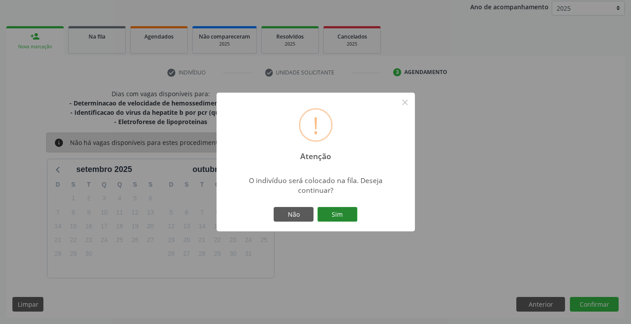
click at [343, 214] on button "Sim" at bounding box center [338, 214] width 40 height 15
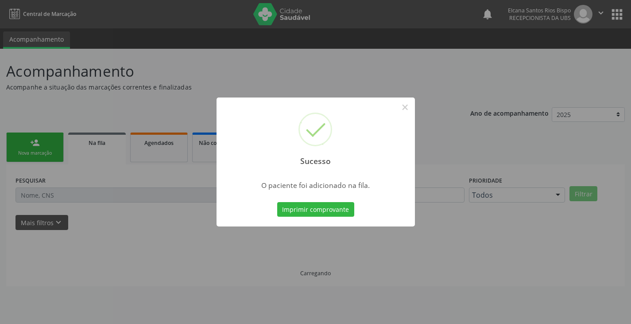
scroll to position [0, 0]
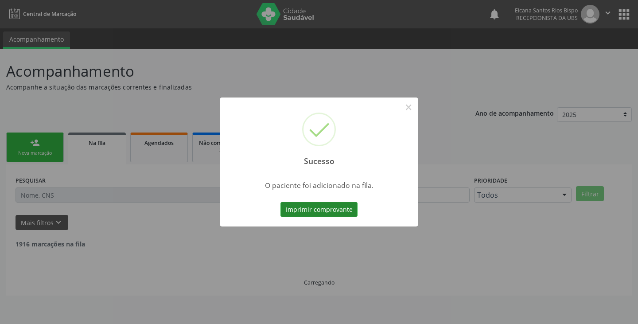
click at [320, 213] on button "Imprimir comprovante" at bounding box center [318, 209] width 77 height 15
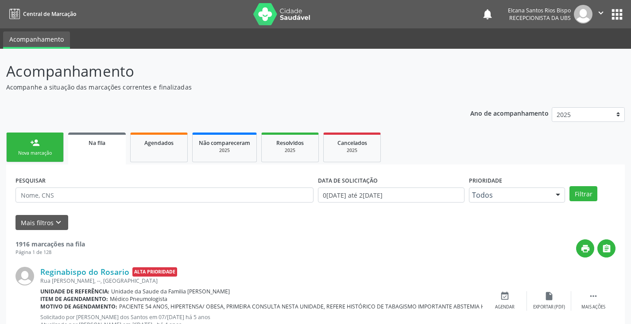
click at [42, 145] on link "person_add Nova marcação" at bounding box center [35, 147] width 58 height 30
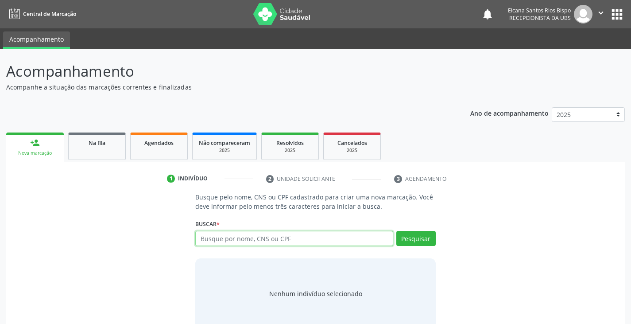
click at [249, 237] on input "text" at bounding box center [294, 238] width 198 height 15
paste input "708 6060 5492 4286"
type input "708 6060 5492 4286"
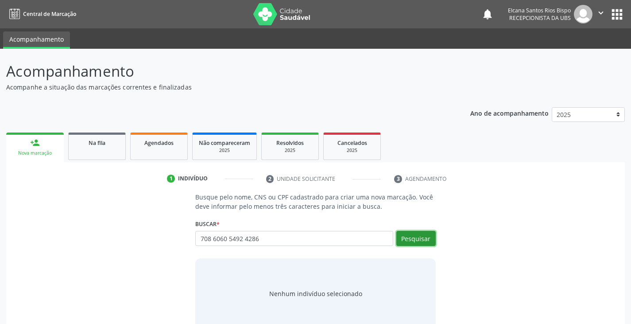
click at [411, 238] on button "Pesquisar" at bounding box center [415, 238] width 39 height 15
type input "708 6060 5492 4286"
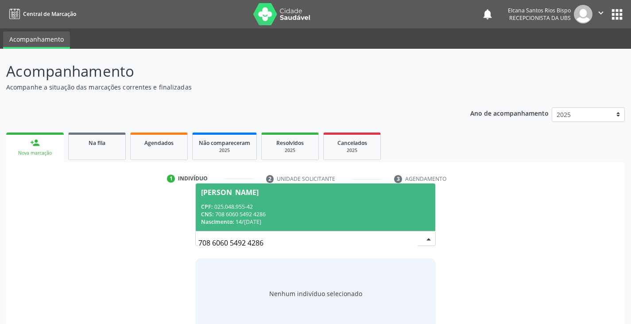
click at [228, 210] on div "CNS: 708 6060 5492 4286" at bounding box center [315, 214] width 229 height 8
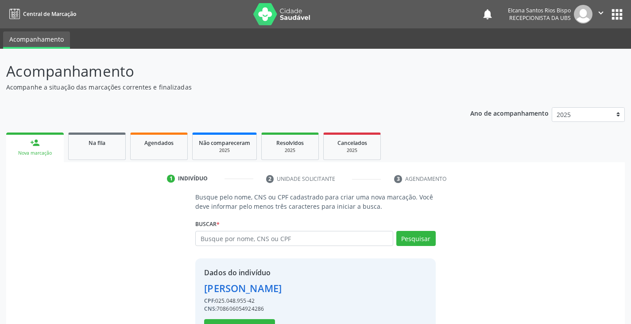
scroll to position [31, 0]
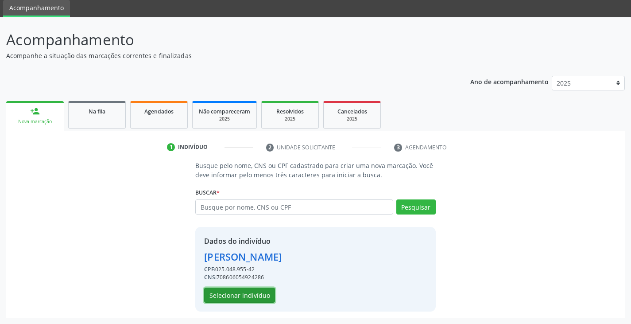
click at [231, 295] on button "Selecionar indivíduo" at bounding box center [239, 294] width 71 height 15
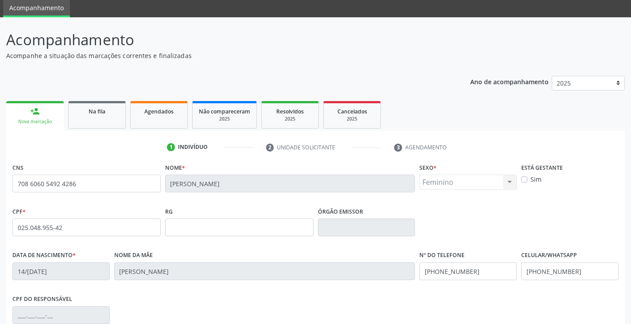
scroll to position [156, 0]
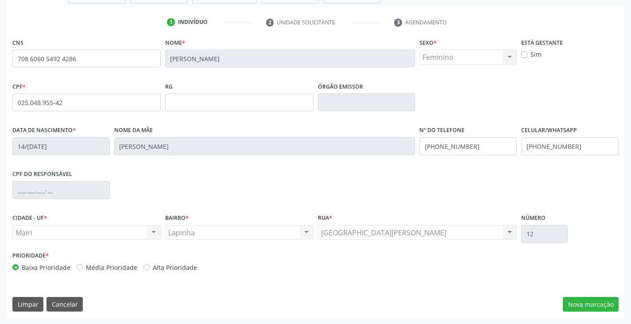
click at [188, 265] on label "Alta Prioridade" at bounding box center [175, 267] width 44 height 9
click at [150, 265] on input "Alta Prioridade" at bounding box center [147, 267] width 6 height 8
radio input "true"
click at [605, 303] on button "Nova marcação" at bounding box center [591, 304] width 56 height 15
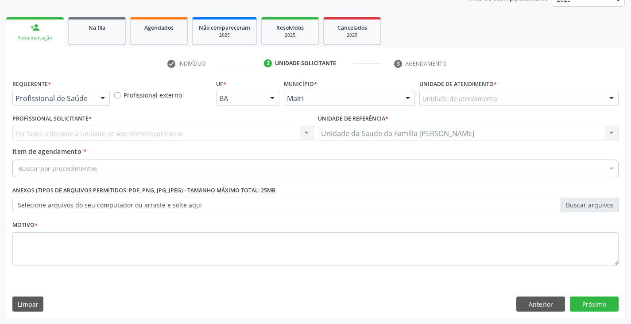
scroll to position [115, 0]
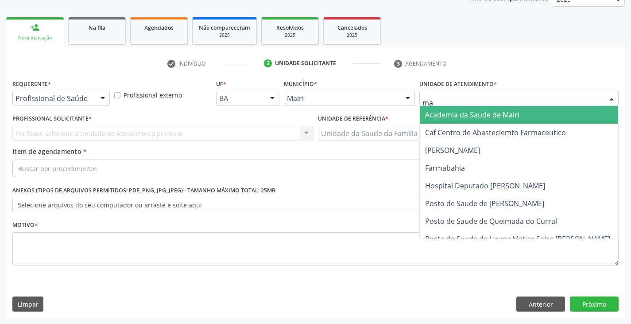
type input "mar"
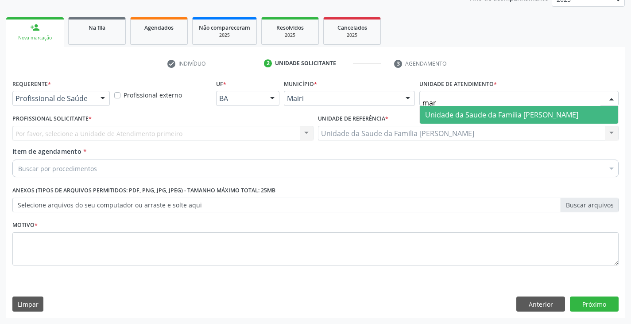
click at [472, 114] on span "Unidade da Saude da Familia [PERSON_NAME]" at bounding box center [501, 115] width 153 height 10
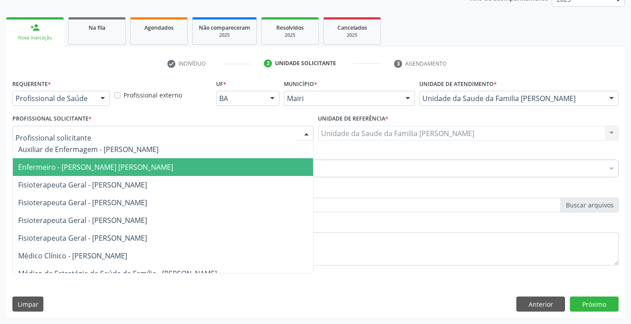
click at [54, 167] on span "Enfermeiro - [PERSON_NAME] [PERSON_NAME]" at bounding box center [95, 167] width 155 height 10
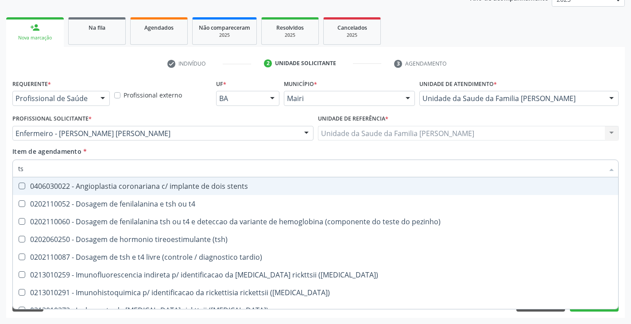
type input "tsh"
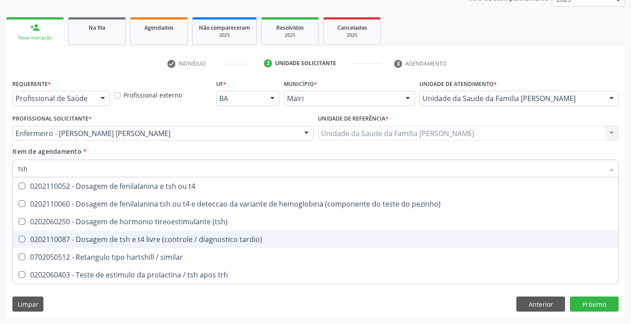
click at [89, 236] on div "0202110087 - Dosagem de tsh e t4 livre (controle / diagnostico tardio)" at bounding box center [315, 239] width 595 height 7
checkbox tardio\) "true"
type input "ts"
checkbox tardio\) "false"
checkbox similar "true"
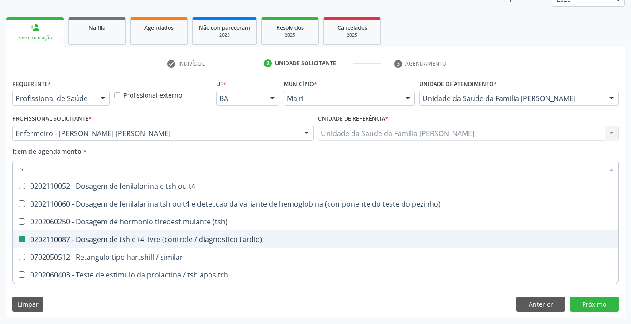
type input "t"
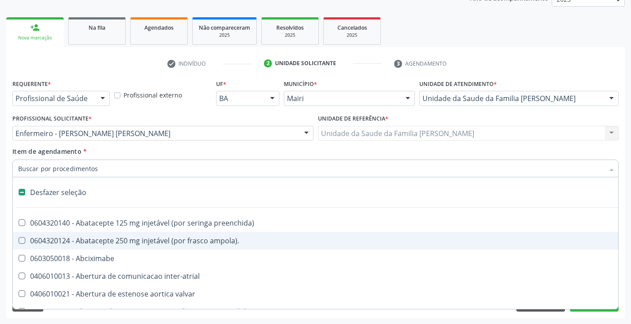
checkbox valvar "false"
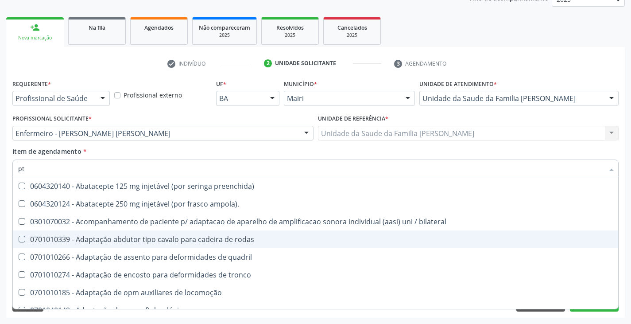
type input "p"
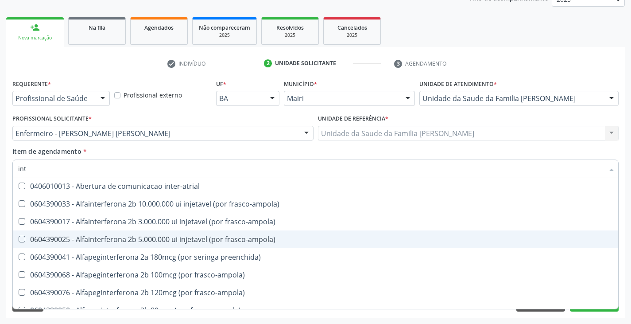
type input "inta"
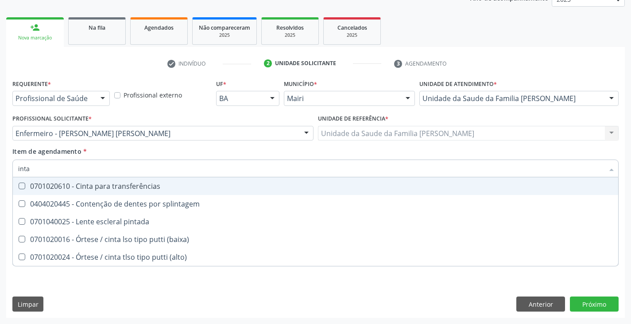
click at [111, 151] on div "Item de agendamento * inta Desfazer seleção 0701020610 - Cinta para transferênc…" at bounding box center [315, 161] width 606 height 28
checkbox splintagem "true"
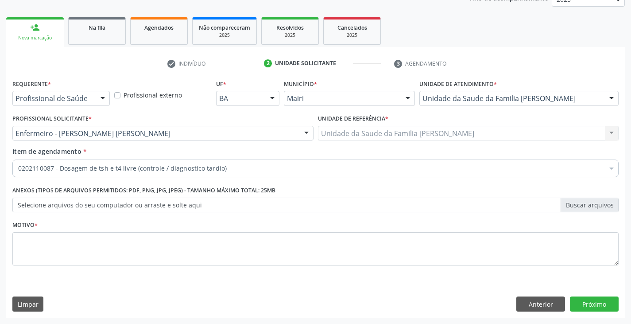
click at [121, 202] on label "Selecione arquivos do seu computador ou arraste e solte aqui" at bounding box center [315, 205] width 606 height 15
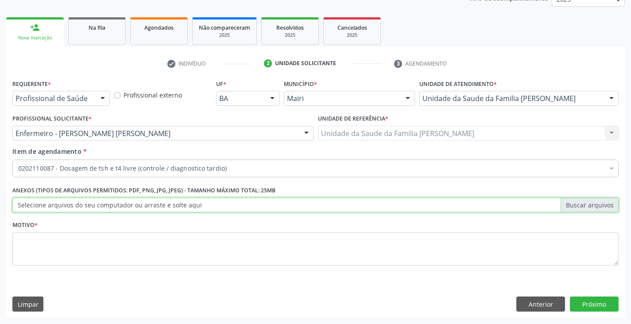
click at [121, 202] on input "Selecione arquivos do seu computador ou arraste e solte aqui" at bounding box center [315, 205] width 606 height 15
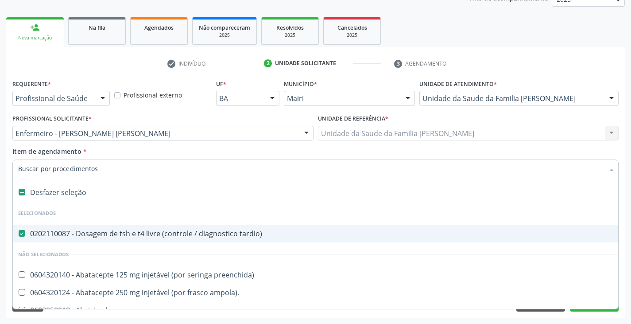
paste input "paratireoide"
type input "paratireoide"
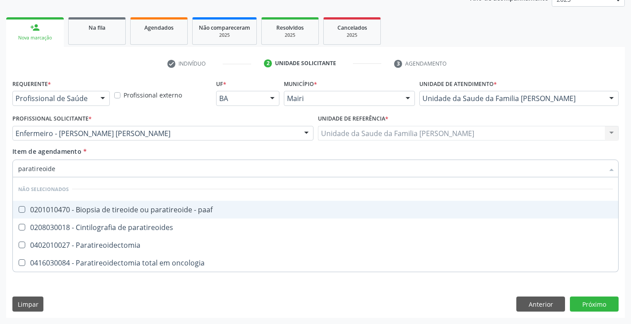
click at [123, 172] on input "paratireoide" at bounding box center [311, 168] width 586 height 18
click at [135, 151] on div "Item de agendamento * paratireoide Desfazer seleção Não selecionados 0201010470…" at bounding box center [315, 161] width 606 height 28
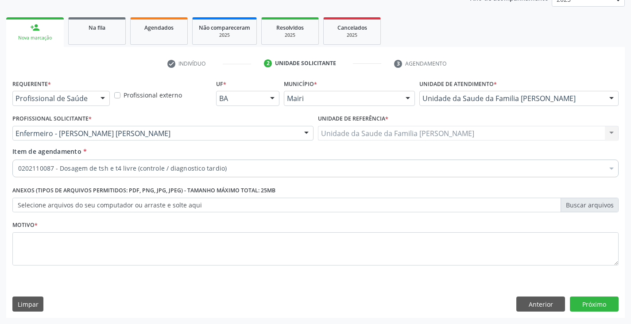
checkbox tardio\) "true"
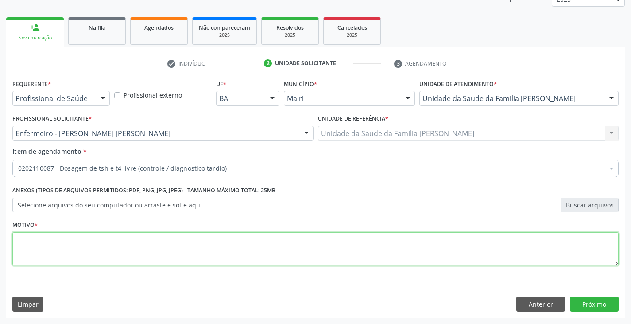
click at [83, 246] on textarea at bounding box center [315, 249] width 606 height 34
type textarea "avaliação"
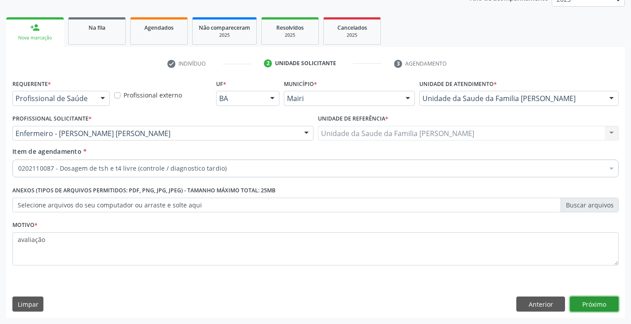
click at [597, 305] on button "Próximo" at bounding box center [594, 303] width 49 height 15
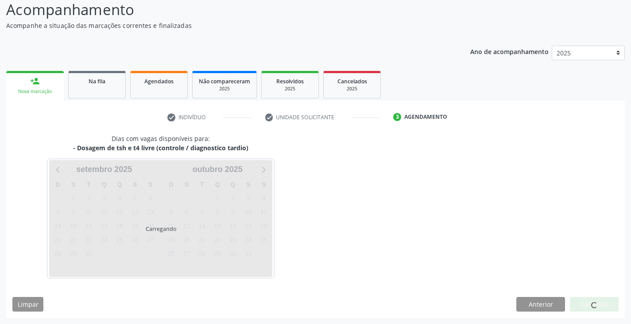
scroll to position [88, 0]
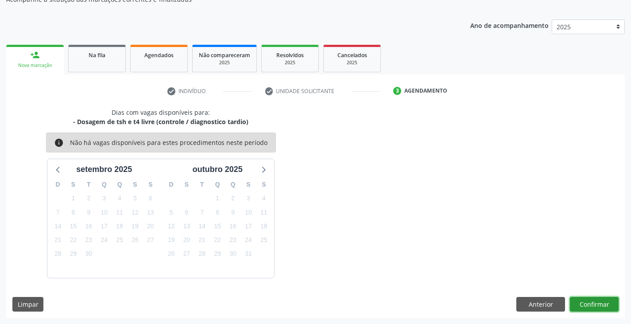
click at [606, 300] on button "Confirmar" at bounding box center [594, 304] width 49 height 15
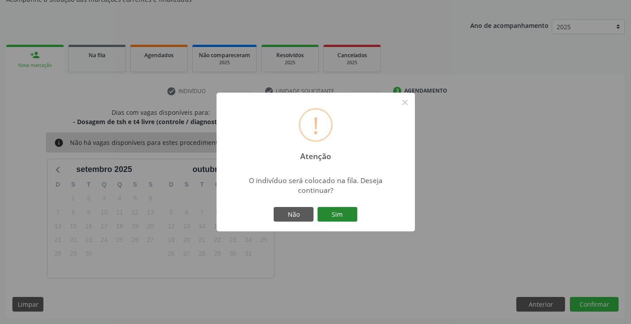
click at [347, 215] on button "Sim" at bounding box center [338, 214] width 40 height 15
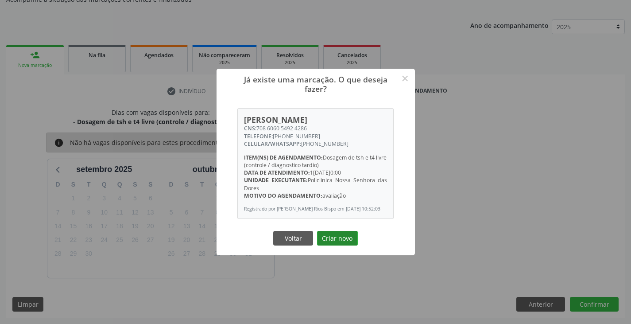
click at [334, 246] on button "Criar novo" at bounding box center [337, 238] width 41 height 15
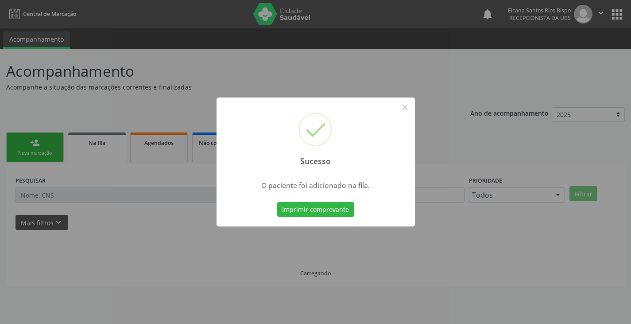
scroll to position [0, 0]
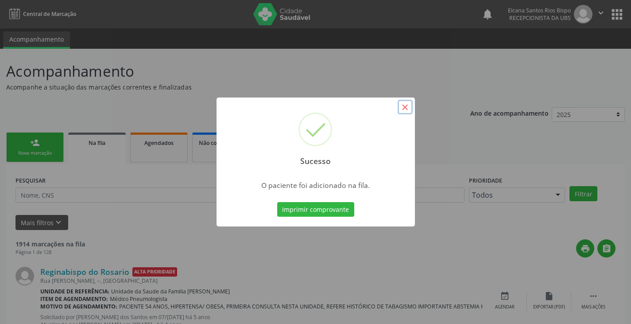
click at [410, 108] on button "×" at bounding box center [405, 107] width 15 height 15
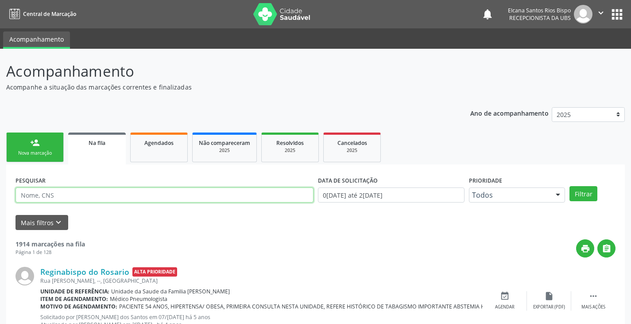
click at [81, 201] on input "text" at bounding box center [165, 194] width 298 height 15
paste input "paratireoide"
click at [570, 186] on button "Filtrar" at bounding box center [584, 193] width 28 height 15
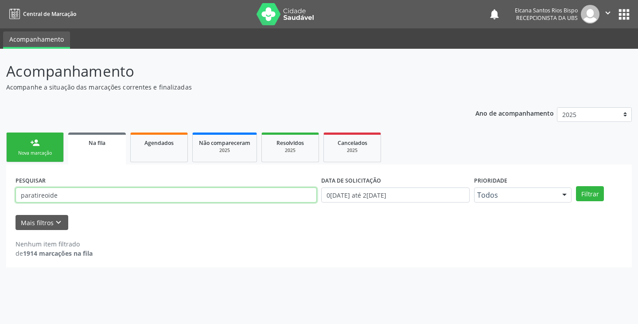
drag, startPoint x: 67, startPoint y: 200, endPoint x: 0, endPoint y: 205, distance: 67.1
click at [0, 205] on div "Acompanhamento Acompanhe a situação das marcações correntes e finalizadas Relat…" at bounding box center [319, 186] width 638 height 275
paste input "708 6060 5492 4286"
type input "708 6060 5492 4286"
click at [576, 186] on button "Filtrar" at bounding box center [590, 193] width 28 height 15
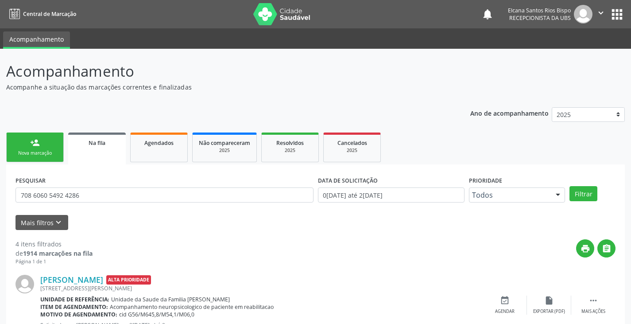
scroll to position [266, 0]
